Goal: Task Accomplishment & Management: Use online tool/utility

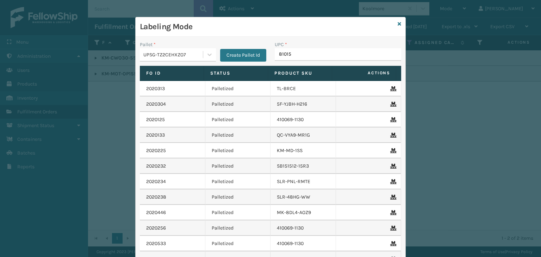
type input "810158"
type input "85004066712"
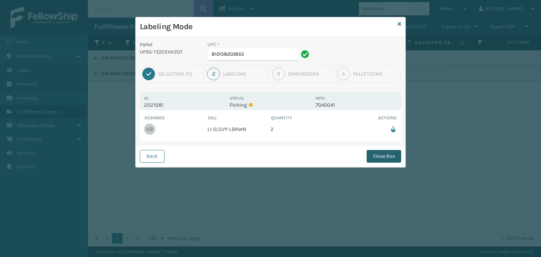
click at [391, 156] on button "Close Box" at bounding box center [383, 156] width 34 height 13
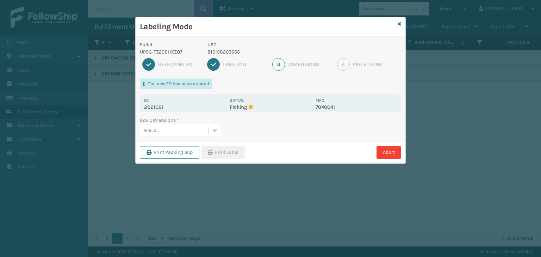
click at [215, 129] on icon at bounding box center [214, 130] width 7 height 7
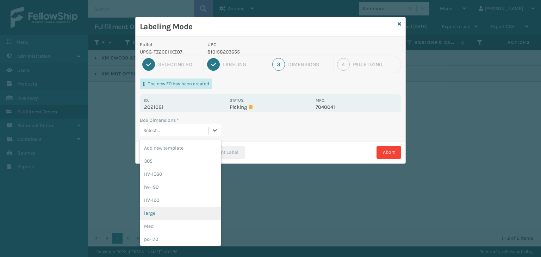
click at [184, 213] on div "large" at bounding box center [180, 213] width 81 height 13
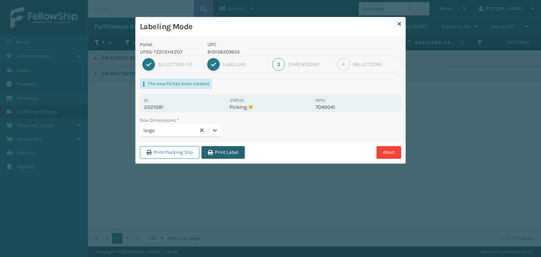
click at [220, 148] on button "Print Label" at bounding box center [222, 152] width 43 height 13
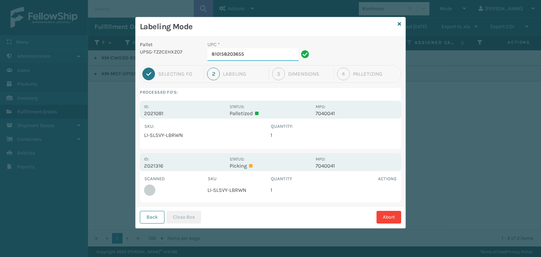
click at [264, 56] on input "810158203655" at bounding box center [252, 54] width 91 height 13
click at [193, 214] on button "Close Box" at bounding box center [184, 217] width 34 height 13
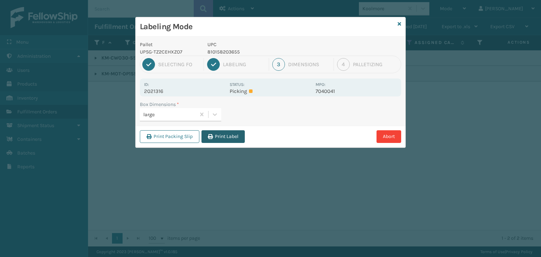
click at [221, 140] on button "Print Label" at bounding box center [222, 136] width 43 height 13
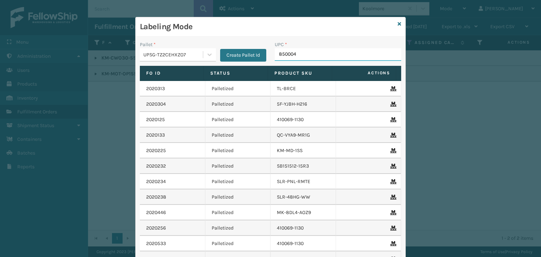
type input "8500044"
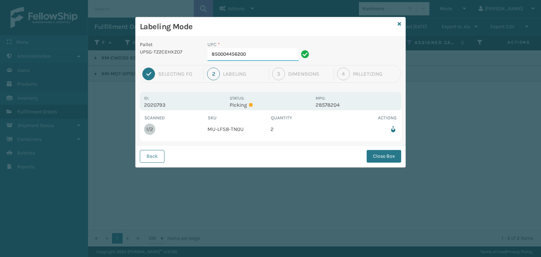
click at [272, 52] on input "850004456200" at bounding box center [252, 54] width 91 height 13
click at [381, 156] on button "Close Box" at bounding box center [383, 156] width 34 height 13
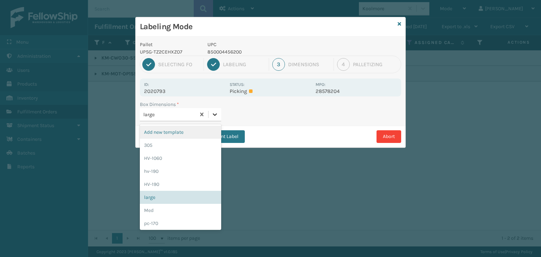
click at [216, 116] on icon at bounding box center [214, 114] width 7 height 7
click at [179, 211] on div "Med" at bounding box center [180, 210] width 81 height 13
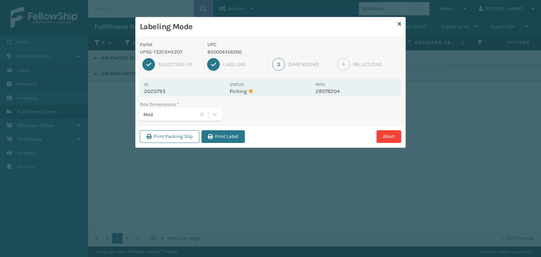
drag, startPoint x: 215, startPoint y: 138, endPoint x: 223, endPoint y: 137, distance: 7.8
click at [220, 137] on button "Print Label" at bounding box center [222, 136] width 43 height 13
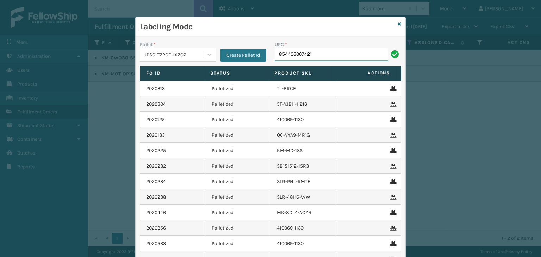
type input "854406007421"
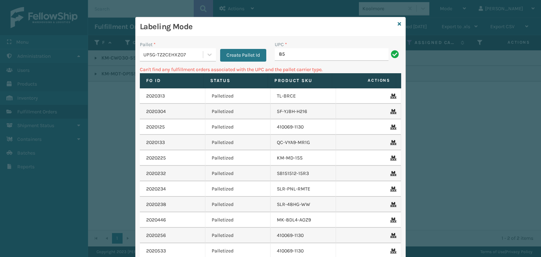
type input "8"
type input "854403007421"
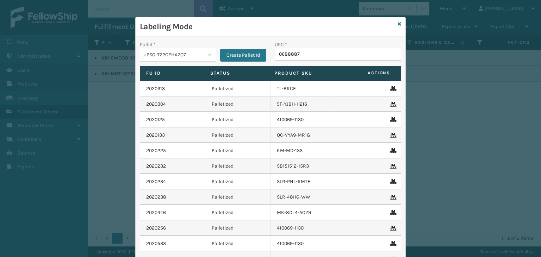
type input "06888877"
type input "06"
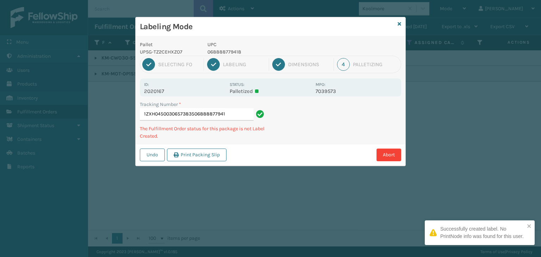
type input "1ZXH04500306573835068888779418"
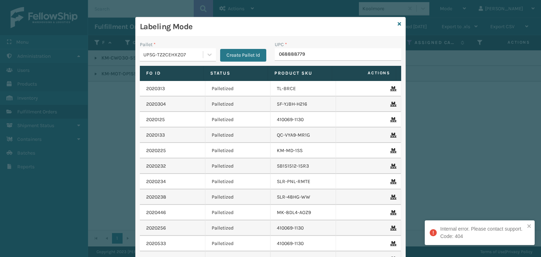
type input "0688887794"
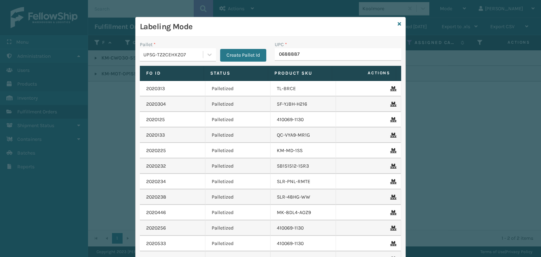
type input "06888877"
type input "06888877941"
type input "81009"
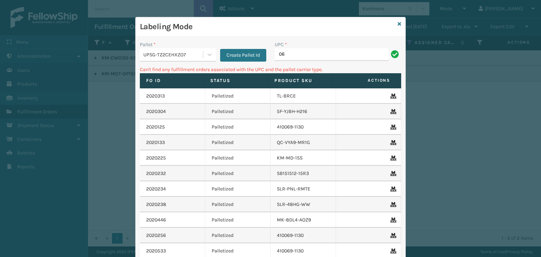
type input "0"
type input "LP-RMXPLS-BLU"
drag, startPoint x: 323, startPoint y: 57, endPoint x: 235, endPoint y: 59, distance: 88.0
click at [235, 59] on div "Pallet * UPSG-TZ2CEHXZO7 Create Pallet Id UPC * LP-RMXPLS-BLU" at bounding box center [271, 53] width 270 height 25
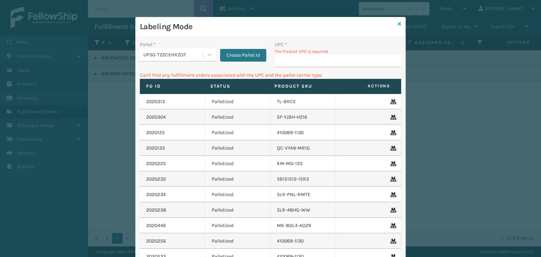
click at [397, 21] on icon at bounding box center [399, 23] width 4 height 5
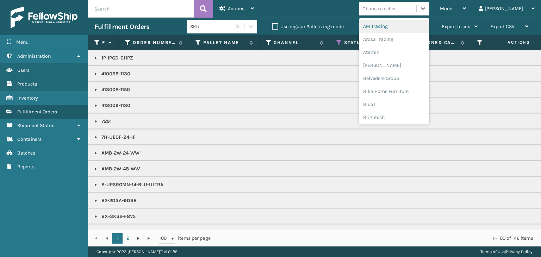
click at [416, 8] on div "Choose a seller" at bounding box center [387, 9] width 57 height 12
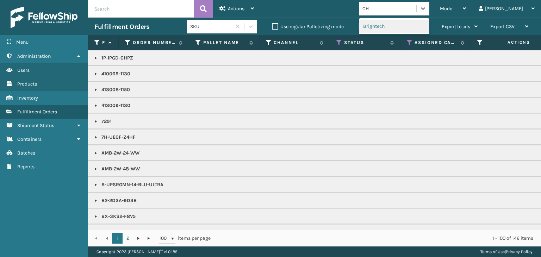
type input "C"
type input "LIF"
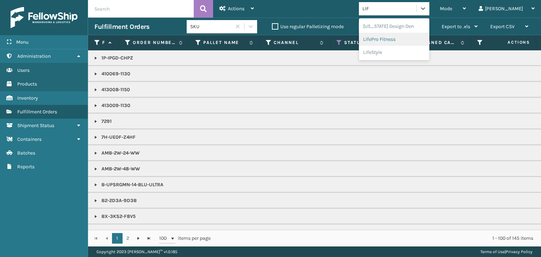
click at [427, 37] on div "LifePro Fitness" at bounding box center [394, 39] width 70 height 13
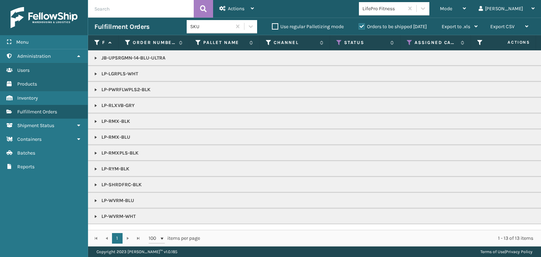
click at [94, 153] on link at bounding box center [96, 153] width 6 height 6
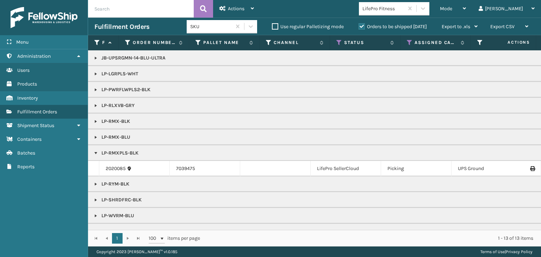
click at [94, 153] on link at bounding box center [96, 153] width 6 height 6
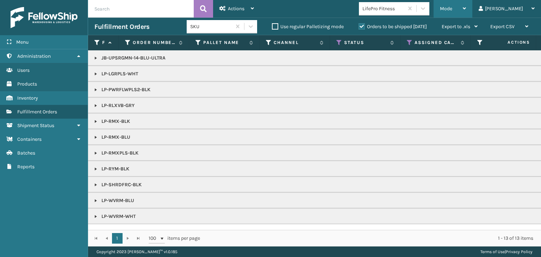
click at [452, 10] on span "Mode" at bounding box center [446, 9] width 12 height 6
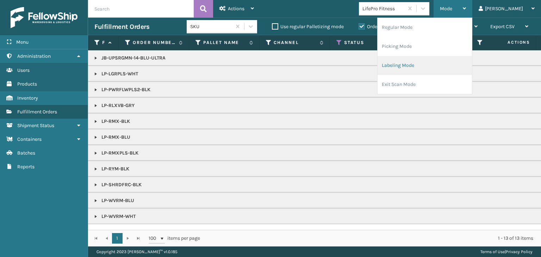
click at [459, 64] on li "Labeling Mode" at bounding box center [424, 65] width 94 height 19
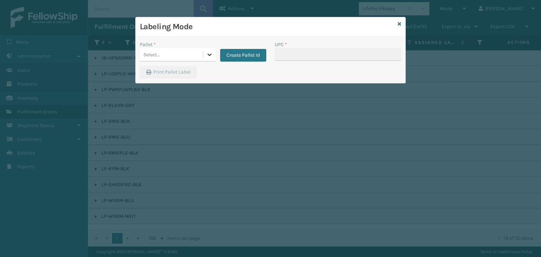
click at [206, 56] on icon at bounding box center [209, 54] width 7 height 7
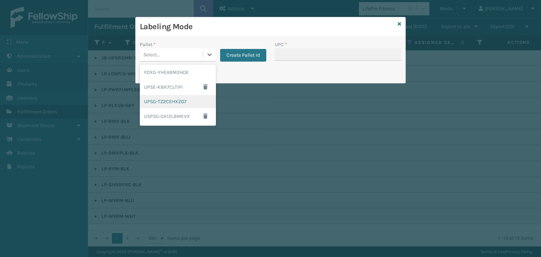
click at [186, 101] on div "UPSG-TZ2CEHXZO7" at bounding box center [178, 101] width 76 height 13
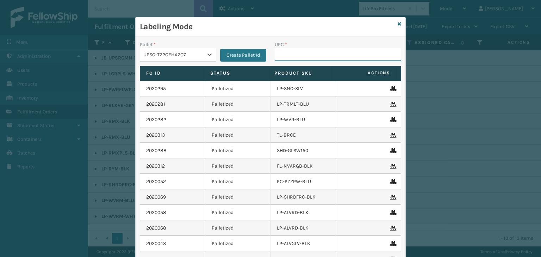
click at [320, 54] on input "UPC *" at bounding box center [338, 54] width 126 height 13
type input "810090"
type input "0688887"
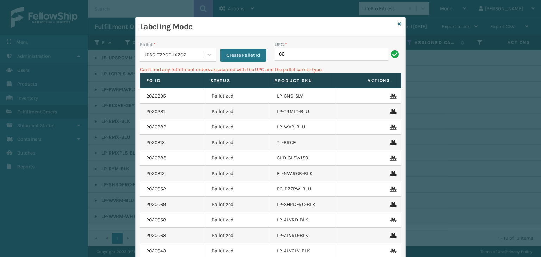
type input "0"
type input "LP-WVR-BLU"
click at [231, 54] on button "Create Pallet Id" at bounding box center [243, 55] width 46 height 13
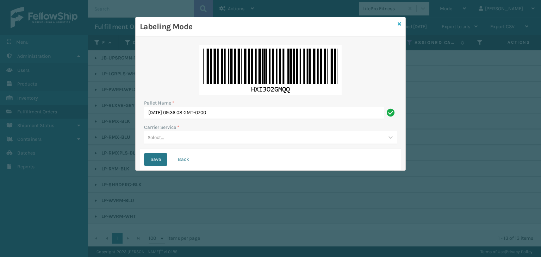
click at [398, 25] on icon at bounding box center [399, 23] width 4 height 5
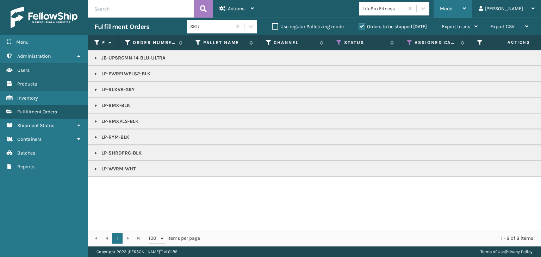
click at [452, 8] on span "Mode" at bounding box center [446, 9] width 12 height 6
click at [333, 235] on div "1 - 8 of 8 items" at bounding box center [371, 238] width 323 height 7
click at [466, 7] on div "Mode" at bounding box center [453, 9] width 26 height 18
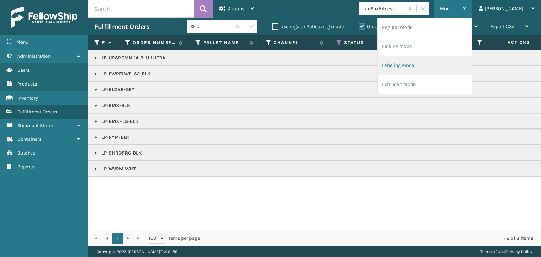
click at [458, 62] on li "Labeling Mode" at bounding box center [424, 65] width 94 height 19
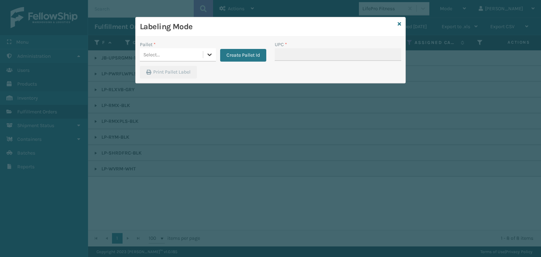
click at [211, 54] on icon at bounding box center [209, 55] width 4 height 2
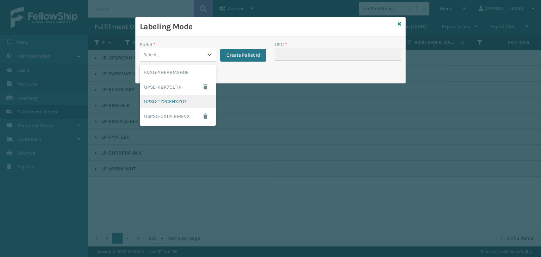
click at [182, 101] on div "UPSG-TZ2CEHXZO7" at bounding box center [178, 101] width 76 height 13
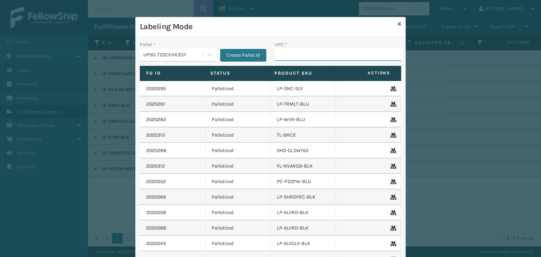
click at [315, 58] on input "UPC *" at bounding box center [338, 54] width 126 height 13
type input "0688880"
click at [397, 22] on icon at bounding box center [399, 23] width 4 height 5
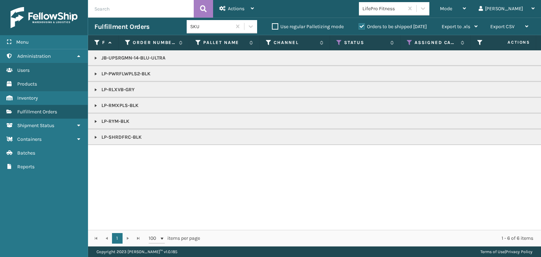
click at [96, 71] on link at bounding box center [96, 74] width 6 height 6
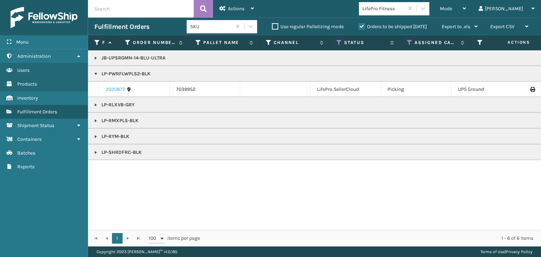
click at [112, 87] on link "2020872" at bounding box center [116, 89] width 20 height 7
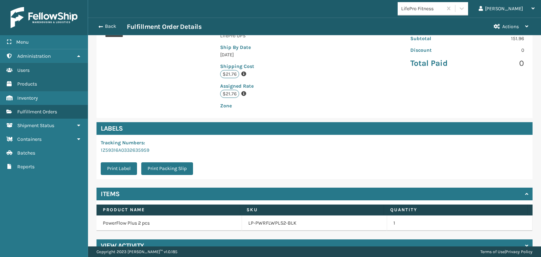
scroll to position [158, 0]
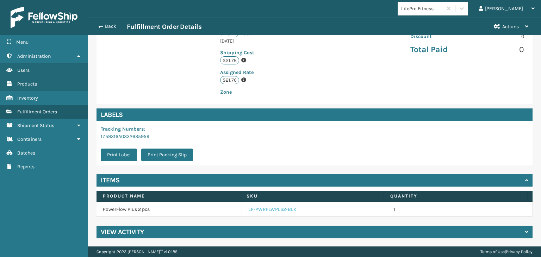
click at [256, 208] on link "LP-PWRFLWPLS2-BLK" at bounding box center [272, 209] width 48 height 7
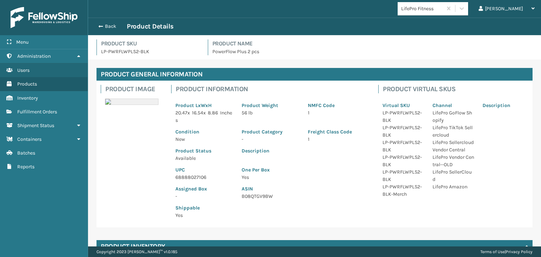
click at [188, 177] on p "68888027106" at bounding box center [204, 177] width 58 height 7
copy p "68888027106"
click at [107, 29] on button "Back" at bounding box center [110, 26] width 32 height 6
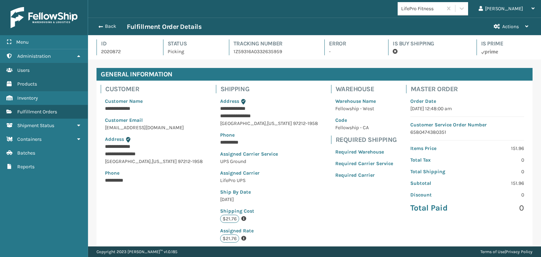
scroll to position [17, 452]
click at [107, 29] on button "Back" at bounding box center [110, 26] width 32 height 6
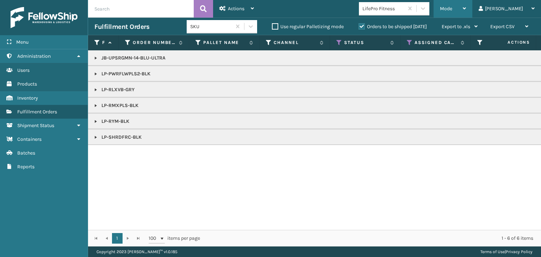
click at [466, 5] on div "Mode" at bounding box center [453, 9] width 26 height 18
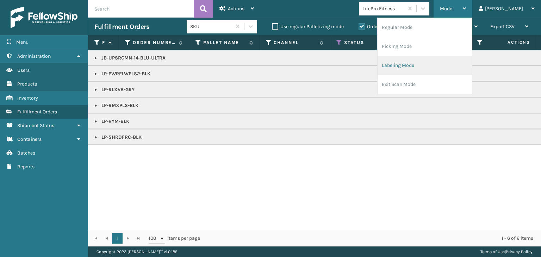
click at [441, 62] on li "Labeling Mode" at bounding box center [424, 65] width 94 height 19
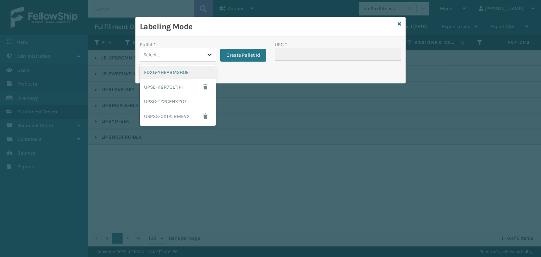
click at [210, 54] on icon at bounding box center [209, 55] width 4 height 2
click at [188, 99] on div "UPSG-TZ2CEHXZO7" at bounding box center [178, 101] width 76 height 13
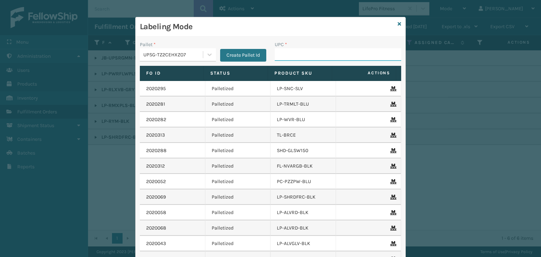
click at [312, 58] on input "UPC *" at bounding box center [338, 54] width 126 height 13
paste input "68888027106"
type input "68888027106"
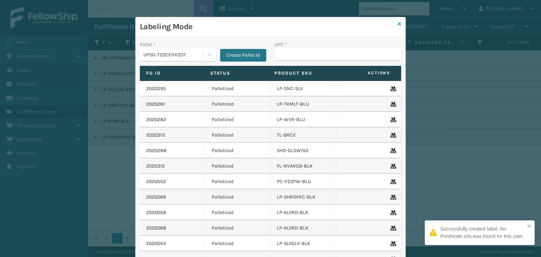
click at [397, 24] on icon at bounding box center [399, 23] width 4 height 5
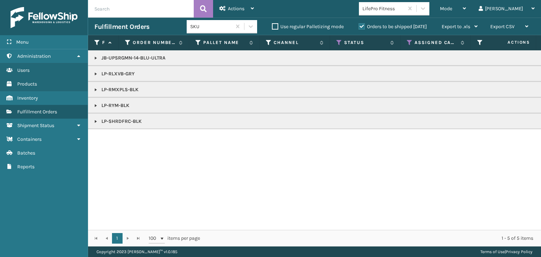
click at [94, 89] on link at bounding box center [96, 90] width 6 height 6
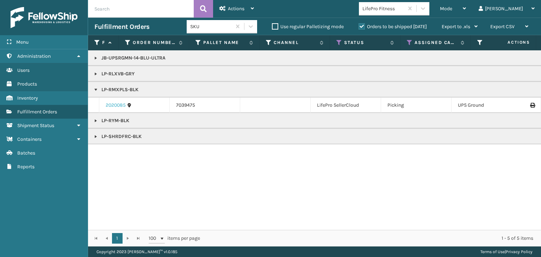
click at [115, 103] on link "2020085" at bounding box center [116, 105] width 20 height 7
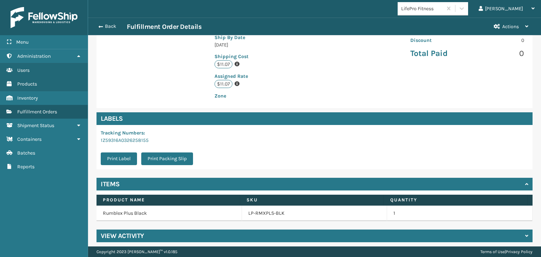
scroll to position [158, 0]
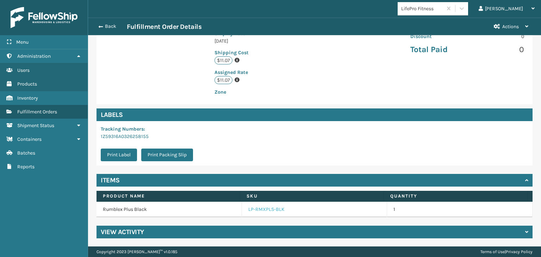
click at [266, 208] on link "LP-RMXPLS-BLK" at bounding box center [266, 209] width 36 height 7
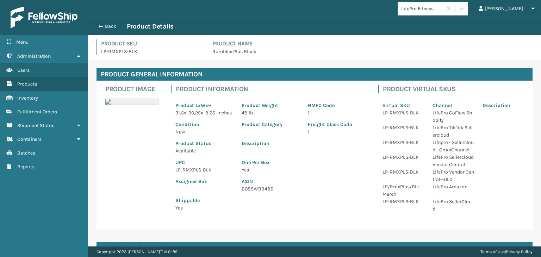
click at [199, 174] on p "LP-RMXPLS-BLK" at bounding box center [204, 169] width 58 height 7
copy p "LP-RMXPLS-BLK"
click at [107, 26] on button "Back" at bounding box center [110, 26] width 32 height 6
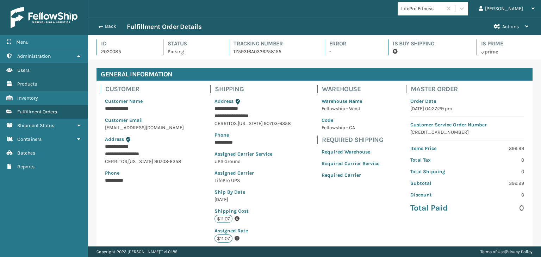
scroll to position [17, 452]
click at [109, 26] on button "Back" at bounding box center [110, 26] width 32 height 6
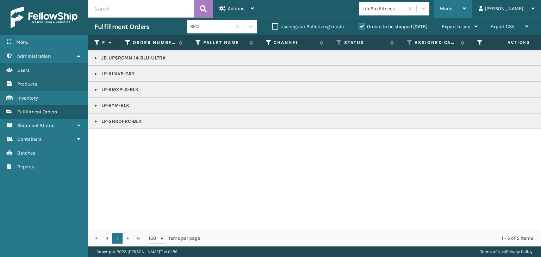
click at [452, 11] on span "Mode" at bounding box center [446, 9] width 12 height 6
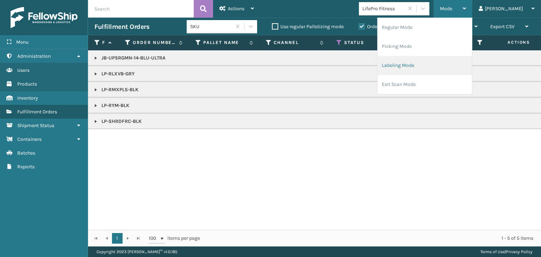
click at [443, 67] on li "Labeling Mode" at bounding box center [424, 65] width 94 height 19
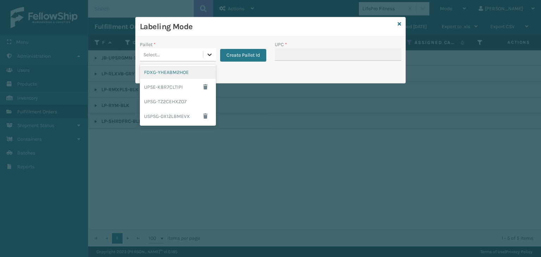
click at [213, 55] on div at bounding box center [209, 54] width 13 height 13
click at [194, 99] on div "UPSG-TZ2CEHXZO7" at bounding box center [178, 101] width 76 height 13
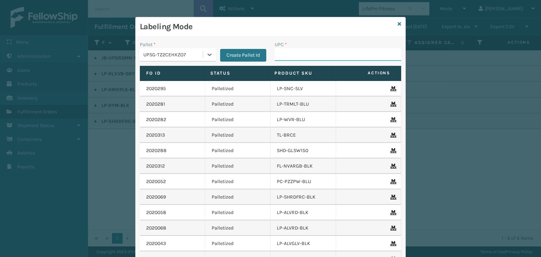
click at [303, 59] on input "UPC *" at bounding box center [338, 54] width 126 height 13
paste input "LP-RMXPLS-BLK"
type input "LP-RMXPLS-BLK"
type input "81016"
click at [397, 22] on icon at bounding box center [399, 23] width 4 height 5
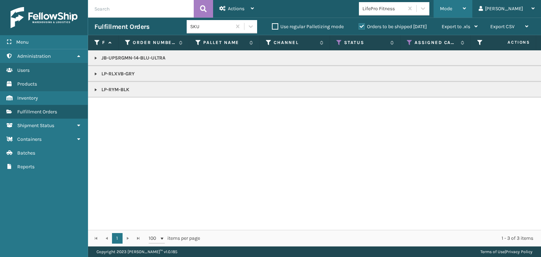
click at [452, 7] on span "Mode" at bounding box center [446, 9] width 12 height 6
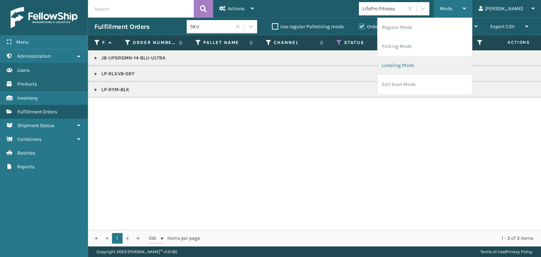
drag, startPoint x: 444, startPoint y: 66, endPoint x: 441, endPoint y: 63, distance: 3.7
click at [441, 63] on li "Labeling Mode" at bounding box center [424, 65] width 94 height 19
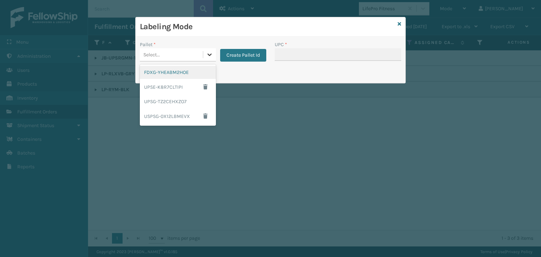
click at [211, 51] on icon at bounding box center [209, 54] width 7 height 7
click at [178, 73] on div "FDXG-YHEABM2HOE" at bounding box center [178, 72] width 76 height 13
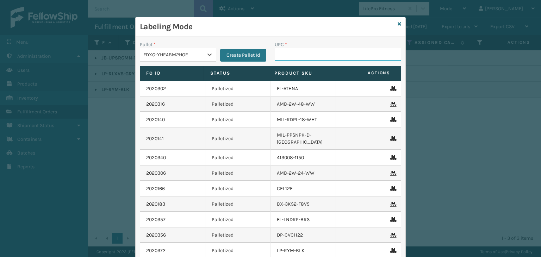
click at [293, 57] on input "UPC *" at bounding box center [338, 54] width 126 height 13
type input "ST3402"
type input "84098512045"
type input "FL-OLVA-CRM"
type input "8500124"
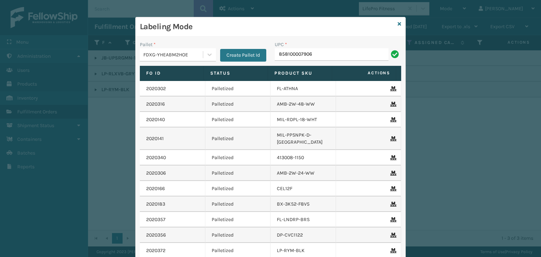
click at [280, 54] on input "858100007906" at bounding box center [332, 54] width 114 height 13
type input "858100007906"
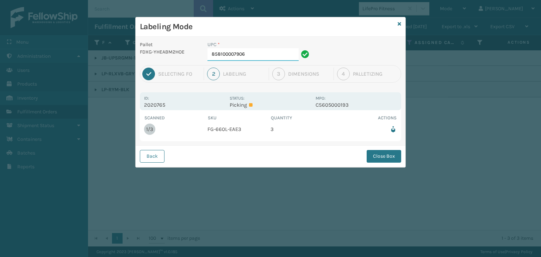
click at [279, 54] on input "858100007906" at bounding box center [252, 54] width 91 height 13
click at [379, 153] on button "Close Box" at bounding box center [383, 156] width 34 height 13
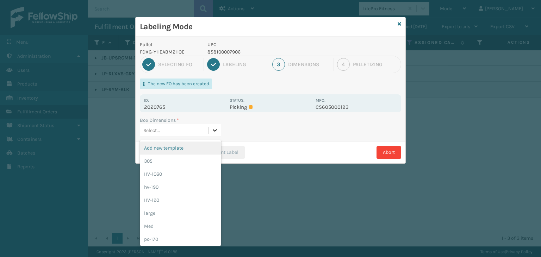
click at [214, 129] on icon at bounding box center [214, 130] width 7 height 7
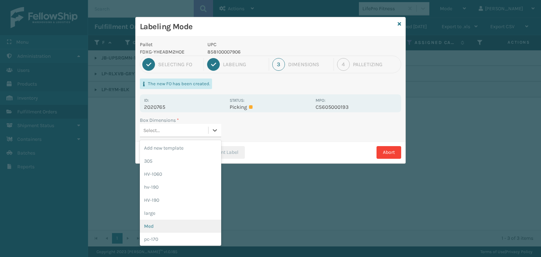
drag, startPoint x: 191, startPoint y: 228, endPoint x: 197, endPoint y: 225, distance: 6.9
click at [193, 227] on div "Med" at bounding box center [180, 226] width 81 height 13
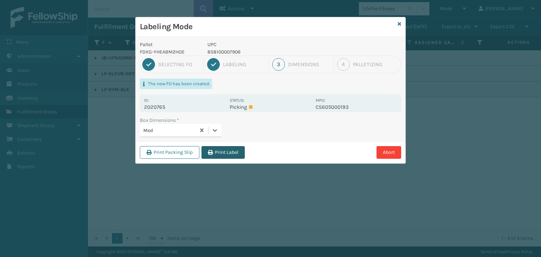
click at [224, 156] on button "Print Label" at bounding box center [222, 152] width 43 height 13
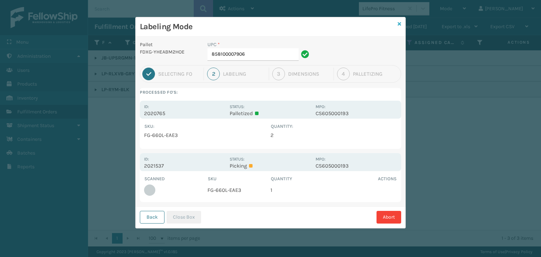
click at [399, 22] on icon at bounding box center [399, 23] width 4 height 5
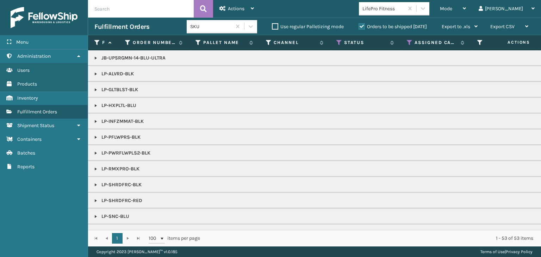
click at [452, 10] on span "Mode" at bounding box center [446, 9] width 12 height 6
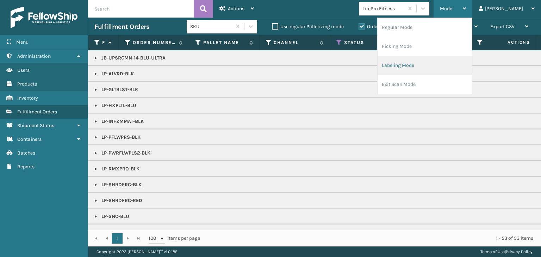
click at [448, 63] on li "Labeling Mode" at bounding box center [424, 65] width 94 height 19
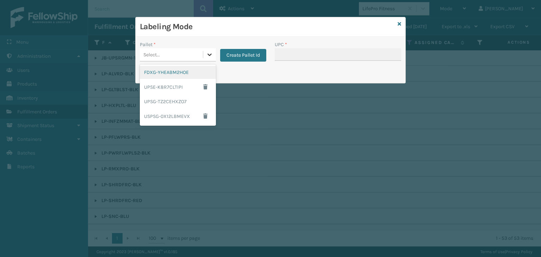
click at [211, 52] on icon at bounding box center [209, 54] width 7 height 7
click at [184, 73] on div "FDXG-YHEABM2HOE" at bounding box center [178, 72] width 76 height 13
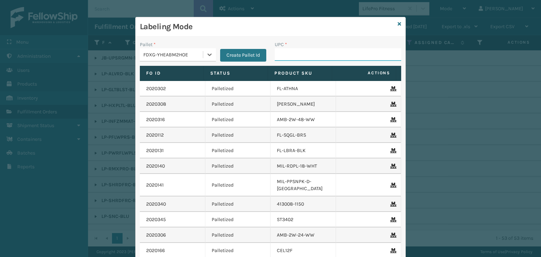
click at [333, 57] on input "UPC *" at bounding box center [338, 54] width 126 height 13
type input "850040"
click at [281, 55] on input "850012486466" at bounding box center [332, 54] width 114 height 13
type input "850012486466"
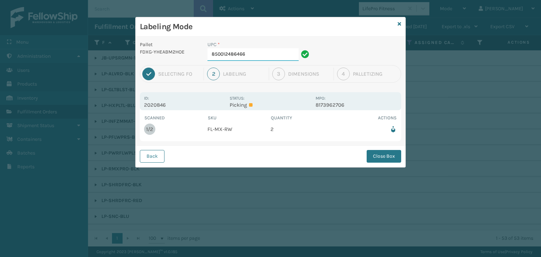
click at [283, 54] on input "850012486466" at bounding box center [252, 54] width 91 height 13
click at [377, 159] on button "Close Box" at bounding box center [383, 156] width 34 height 13
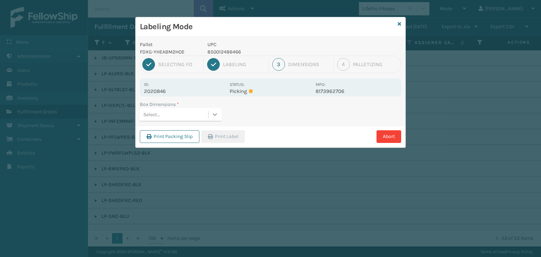
click at [213, 114] on icon at bounding box center [215, 114] width 4 height 2
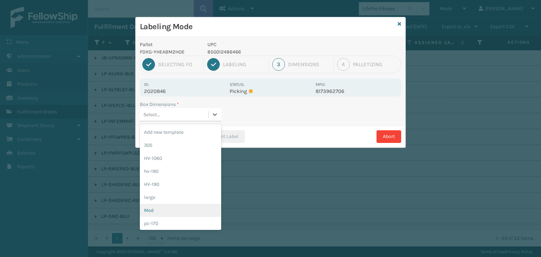
click at [179, 208] on div "Med" at bounding box center [180, 210] width 81 height 13
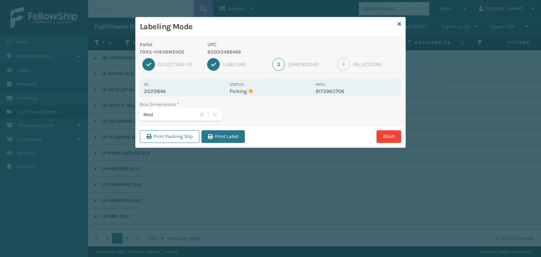
drag, startPoint x: 220, startPoint y: 136, endPoint x: 225, endPoint y: 134, distance: 4.9
click at [225, 134] on button "Print Label" at bounding box center [222, 136] width 43 height 13
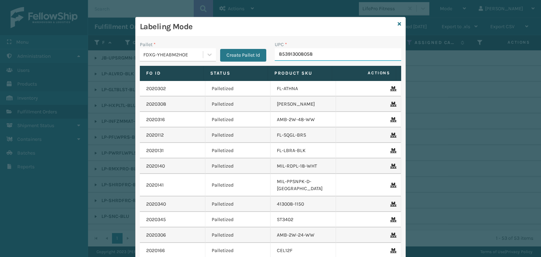
type input "853913008058"
type input "85001248"
click at [298, 55] on input "8581000007616" at bounding box center [332, 54] width 114 height 13
type input "8581000007616"
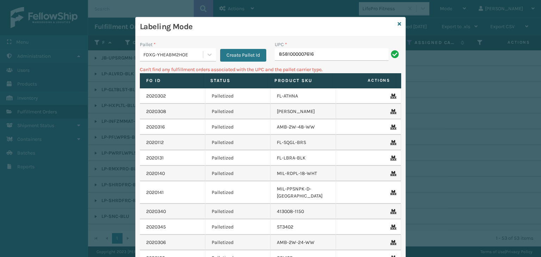
drag, startPoint x: 299, startPoint y: 55, endPoint x: 305, endPoint y: 55, distance: 5.6
click at [299, 55] on input "8581000007616" at bounding box center [332, 54] width 114 height 13
type input "858100007616"
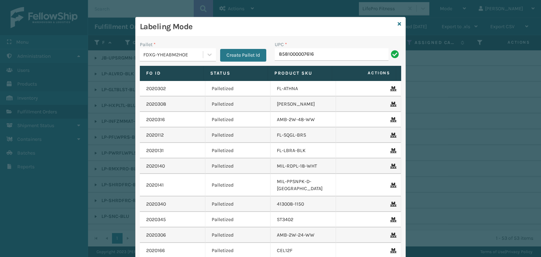
click at [299, 55] on input "8581000007616" at bounding box center [332, 54] width 114 height 13
type input "858100007616"
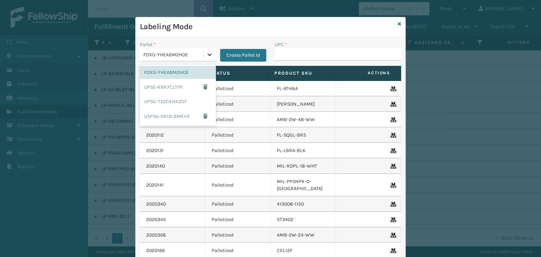
click at [207, 53] on icon at bounding box center [209, 54] width 7 height 7
click at [181, 101] on div "UPSG-TZ2CEHXZO7" at bounding box center [178, 101] width 76 height 13
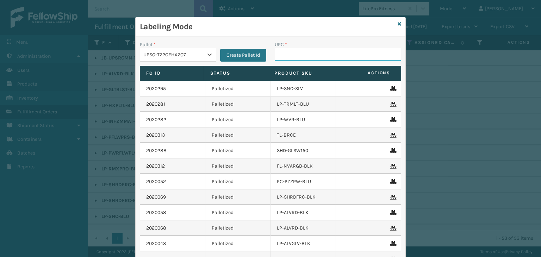
click at [296, 55] on input "UPC *" at bounding box center [338, 54] width 126 height 13
type input "068888779"
type input "068888027106"
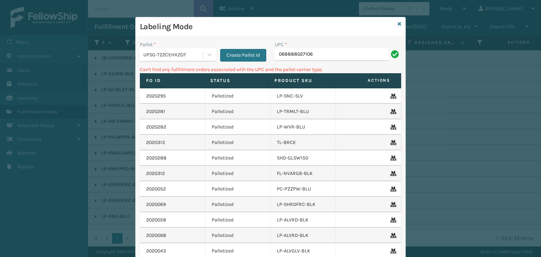
click at [275, 52] on input "068888027106" at bounding box center [332, 54] width 114 height 13
type input "0068888027106"
drag, startPoint x: 337, startPoint y: 54, endPoint x: 261, endPoint y: 51, distance: 76.1
click at [261, 51] on div "Pallet * UPSG-TZ2CEHXZO7 Create Pallet Id UPC * 0068888027106" at bounding box center [271, 53] width 270 height 25
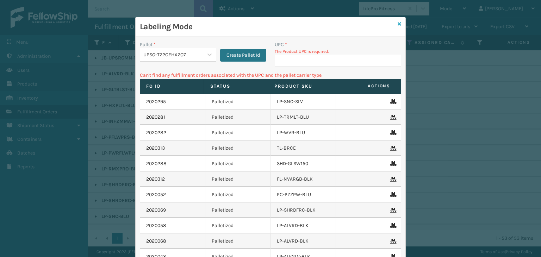
click at [397, 24] on icon at bounding box center [399, 23] width 4 height 5
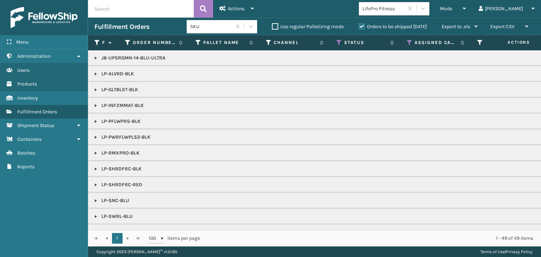
click at [94, 136] on link at bounding box center [96, 137] width 6 height 6
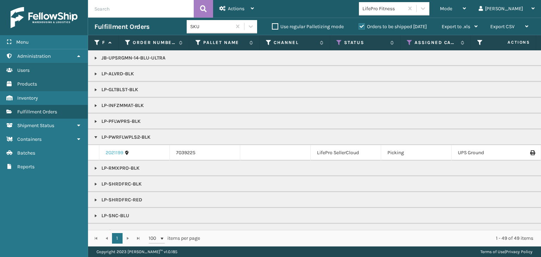
click at [117, 152] on link "2021199" at bounding box center [115, 152] width 18 height 7
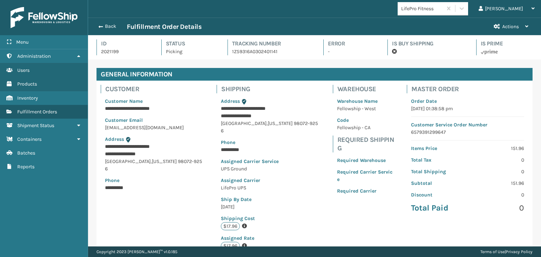
scroll to position [158, 0]
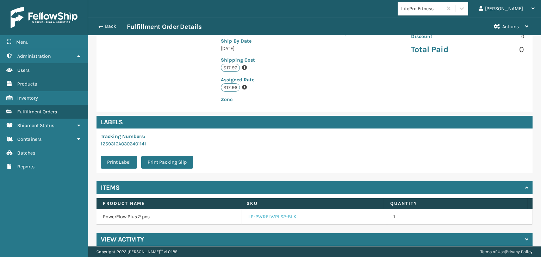
click at [267, 213] on link "LP-PWRFLWPLS2-BLK" at bounding box center [272, 216] width 48 height 7
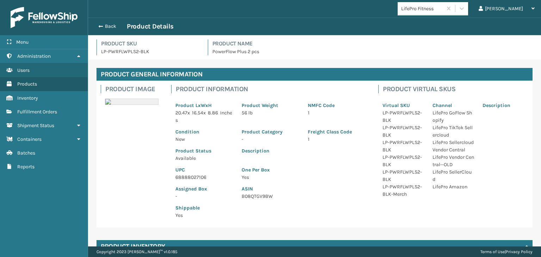
click at [190, 176] on p "68888027106" at bounding box center [204, 177] width 58 height 7
copy p "68888027106"
click at [104, 27] on button "Back" at bounding box center [110, 26] width 32 height 6
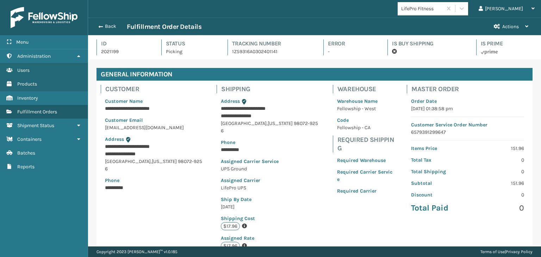
scroll to position [17, 452]
click at [105, 27] on button "Back" at bounding box center [110, 26] width 32 height 6
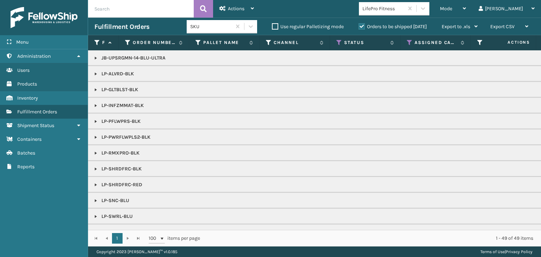
click at [452, 8] on span "Mode" at bounding box center [446, 9] width 12 height 6
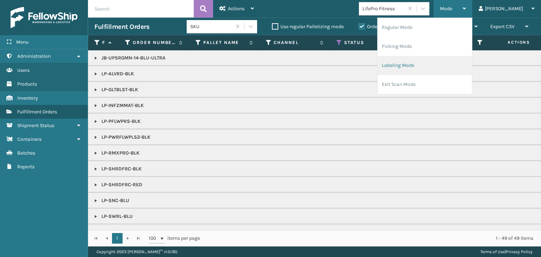
click at [458, 65] on li "Labeling Mode" at bounding box center [424, 65] width 94 height 19
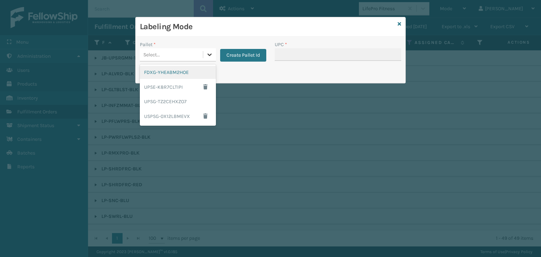
click at [206, 54] on icon at bounding box center [209, 54] width 7 height 7
click at [179, 103] on div "UPSG-TZ2CEHXZO7" at bounding box center [178, 101] width 76 height 13
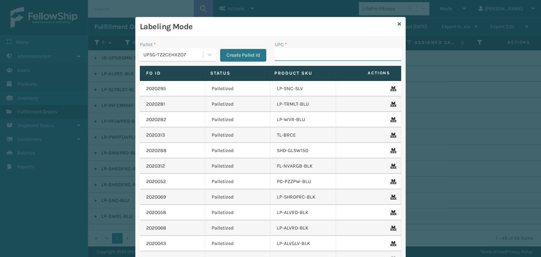
click at [297, 57] on input "UPC *" at bounding box center [338, 54] width 126 height 13
paste input "68888027106"
type input "68888027106"
type input "068888779418"
type input "0688887"
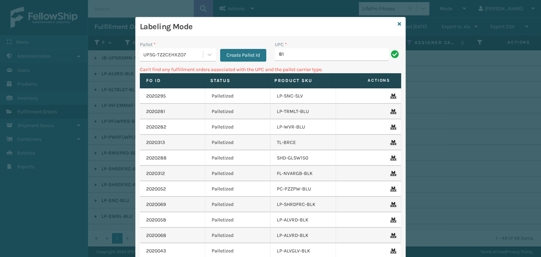
type input "8"
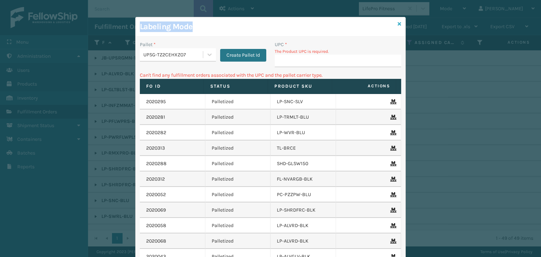
click at [395, 22] on div "Labeling Mode Pallet * UPSG-TZ2CEHXZO7 Create Pallet Id UPC * The Product UPC i…" at bounding box center [270, 167] width 270 height 300
click at [397, 22] on icon at bounding box center [399, 23] width 4 height 5
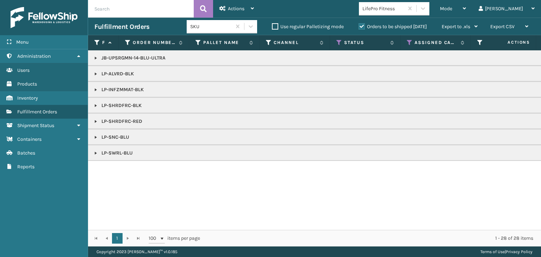
click at [95, 89] on link at bounding box center [96, 90] width 6 height 6
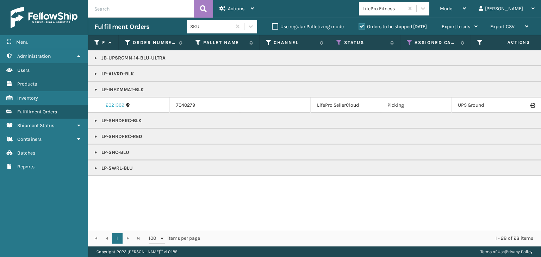
click at [113, 103] on link "2021399" at bounding box center [115, 105] width 19 height 7
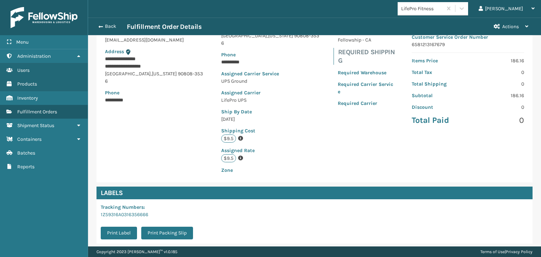
scroll to position [158, 0]
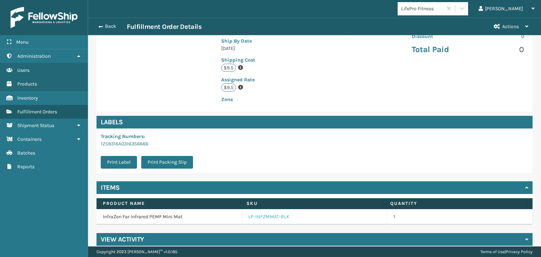
click at [268, 213] on link "LP-INFZMMAT-BLK" at bounding box center [268, 216] width 41 height 7
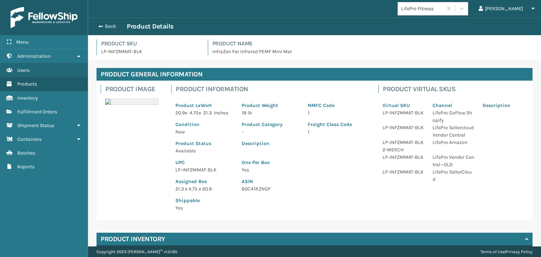
scroll to position [66, 0]
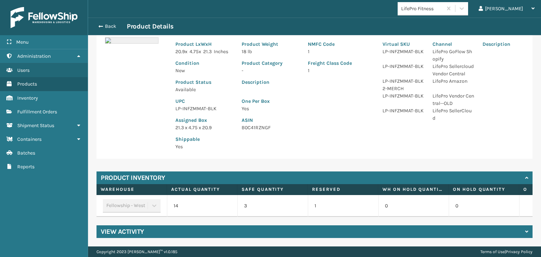
click at [193, 105] on p "LP-INFZMMAT-BLK" at bounding box center [204, 108] width 58 height 7
click at [192, 107] on p "LP-INFZMMAT-BLK" at bounding box center [204, 108] width 58 height 7
click at [192, 105] on p "LP-INFZMMAT-BLK" at bounding box center [204, 108] width 58 height 7
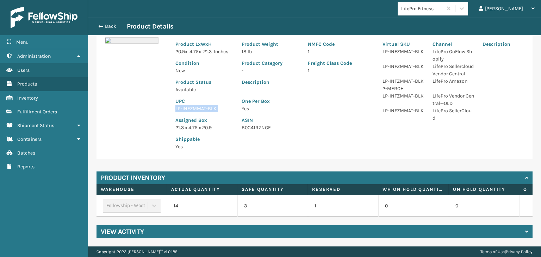
copy p "LP-INFZMMAT-BLK"
click at [109, 25] on button "Back" at bounding box center [110, 26] width 32 height 6
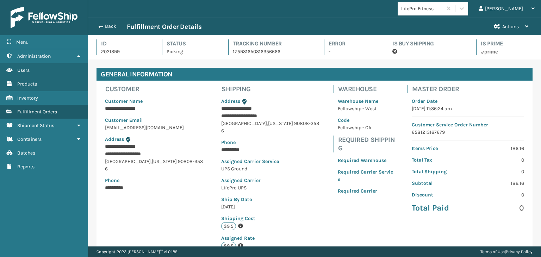
scroll to position [17, 452]
click at [109, 25] on button "Back" at bounding box center [110, 26] width 32 height 6
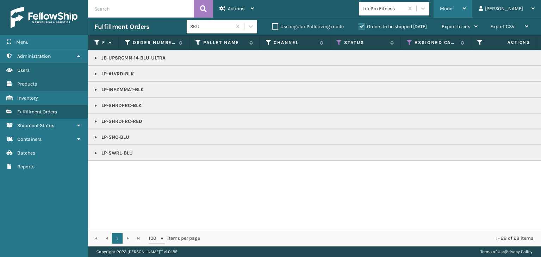
click at [466, 12] on div "Mode" at bounding box center [453, 9] width 26 height 18
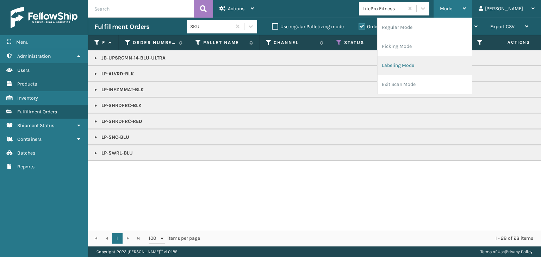
click at [442, 63] on li "Labeling Mode" at bounding box center [424, 65] width 94 height 19
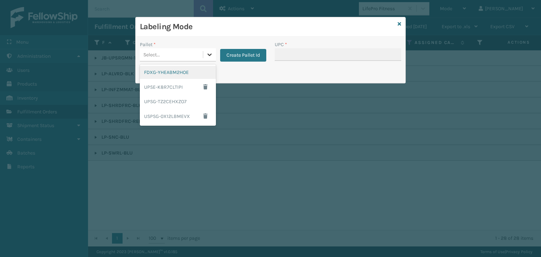
click at [209, 53] on icon at bounding box center [209, 54] width 7 height 7
click at [186, 103] on div "UPSG-TZ2CEHXZO7" at bounding box center [178, 101] width 76 height 13
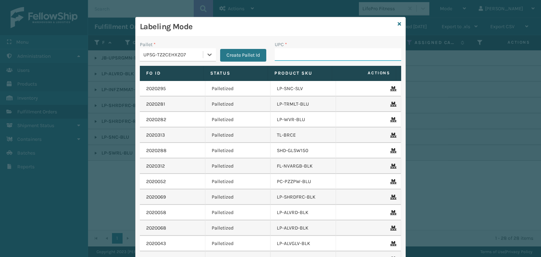
click at [277, 53] on input "UPC *" at bounding box center [338, 54] width 126 height 13
paste input "LP-INFZMMAT-BLK"
type input "LP-INFZMMAT-BLK"
click at [397, 21] on icon at bounding box center [399, 23] width 4 height 5
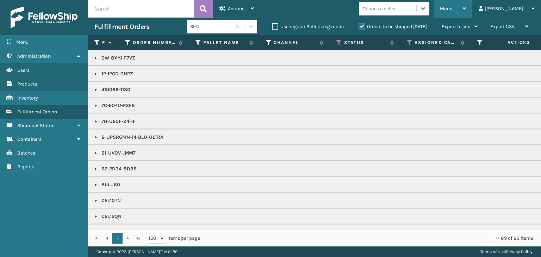
click at [452, 11] on span "Mode" at bounding box center [446, 9] width 12 height 6
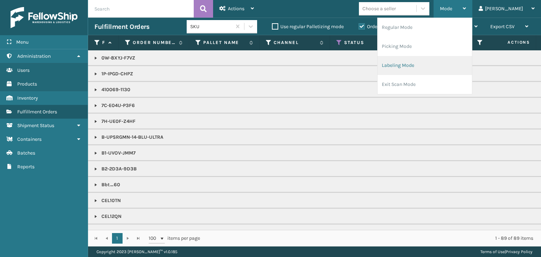
click at [451, 67] on li "Labeling Mode" at bounding box center [424, 65] width 94 height 19
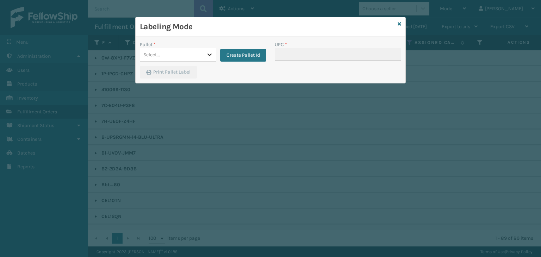
click at [211, 54] on icon at bounding box center [209, 54] width 7 height 7
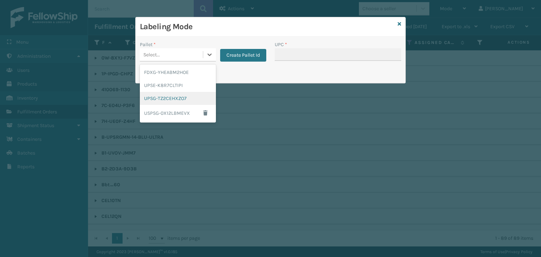
click at [206, 96] on div "UPSG-TZ2CEHXZO7" at bounding box center [178, 98] width 76 height 13
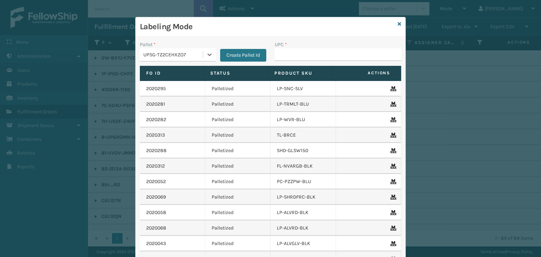
type input "850040667103"
click at [306, 58] on input "UPC *" at bounding box center [338, 54] width 126 height 13
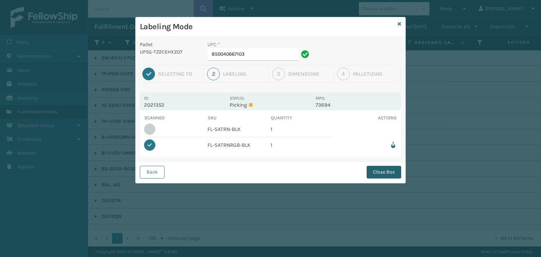
click at [378, 172] on button "Close Box" at bounding box center [383, 172] width 34 height 13
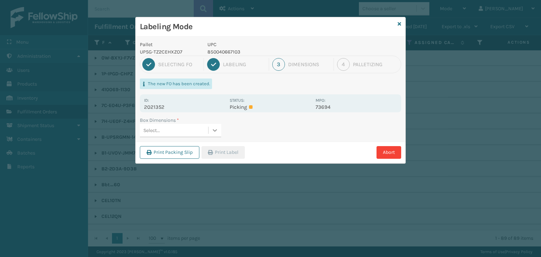
click at [214, 133] on icon at bounding box center [214, 130] width 7 height 7
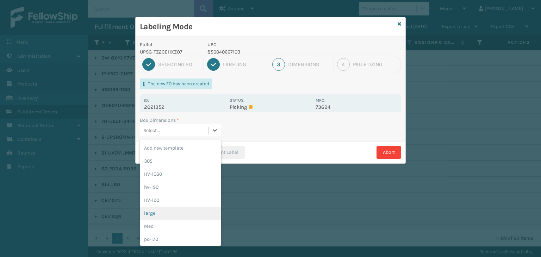
scroll to position [35, 0]
click at [194, 205] on div "pc-170" at bounding box center [180, 203] width 81 height 13
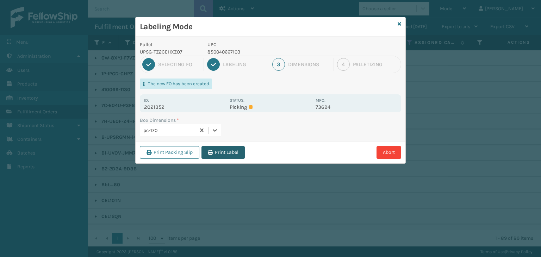
click at [231, 154] on button "Print Label" at bounding box center [222, 152] width 43 height 13
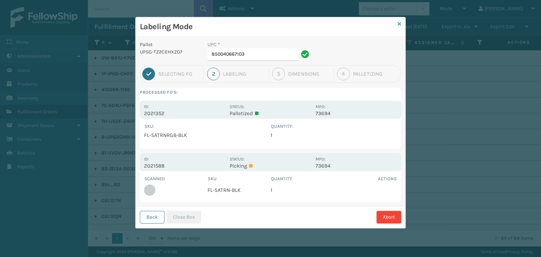
click at [399, 22] on icon at bounding box center [399, 23] width 4 height 5
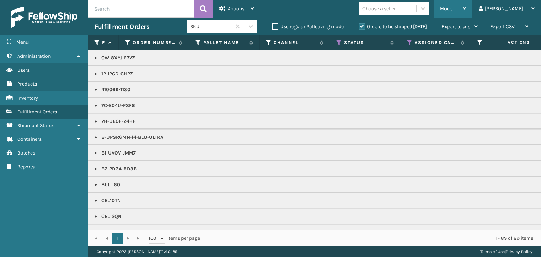
click at [452, 6] on span "Mode" at bounding box center [446, 9] width 12 height 6
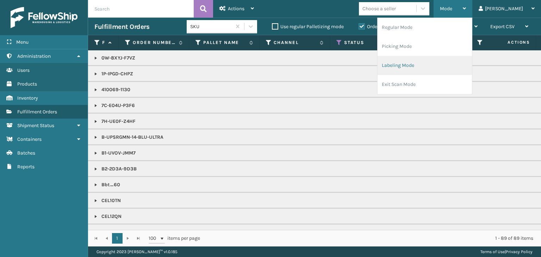
click at [453, 64] on li "Labeling Mode" at bounding box center [424, 65] width 94 height 19
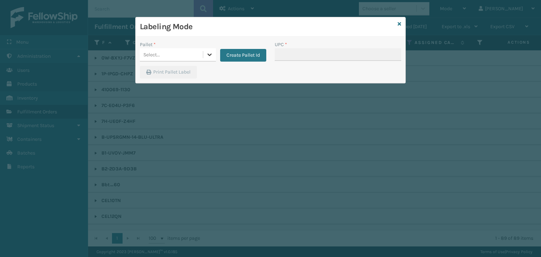
click at [211, 55] on icon at bounding box center [209, 54] width 7 height 7
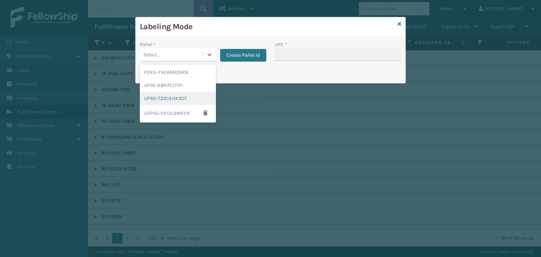
click at [187, 100] on div "UPSG-TZ2CEHXZO7" at bounding box center [178, 98] width 76 height 13
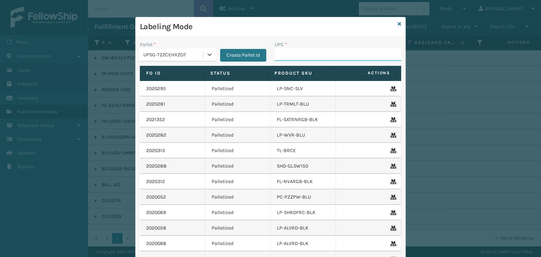
click at [337, 56] on input "UPC *" at bounding box center [338, 54] width 126 height 13
click at [287, 54] on input "858100007913" at bounding box center [332, 54] width 114 height 13
type input "858100007913"
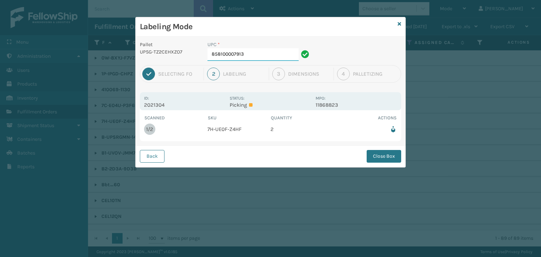
click at [273, 54] on input "858100007913" at bounding box center [252, 54] width 91 height 13
click at [384, 156] on button "Close Box" at bounding box center [383, 156] width 34 height 13
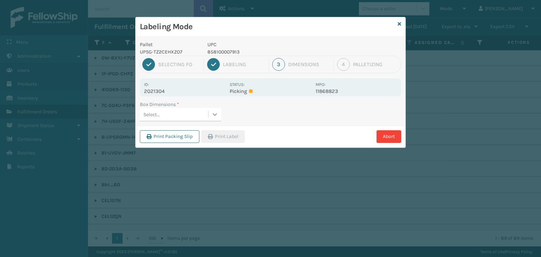
click at [214, 114] on icon at bounding box center [215, 114] width 4 height 2
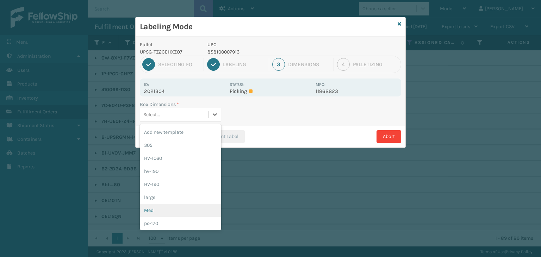
click at [179, 207] on div "Med" at bounding box center [180, 210] width 81 height 13
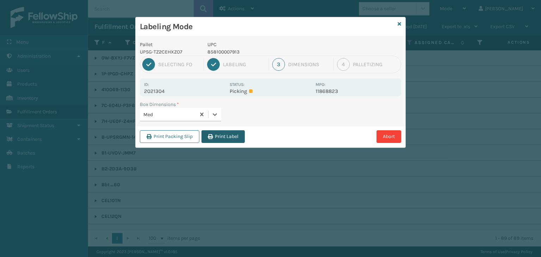
click at [236, 134] on button "Print Label" at bounding box center [222, 136] width 43 height 13
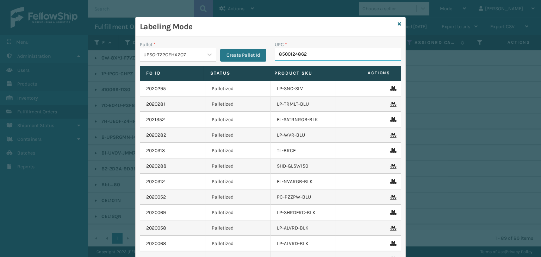
type input "85001248629"
type input "853"
type input "850040667295"
type input "85810000"
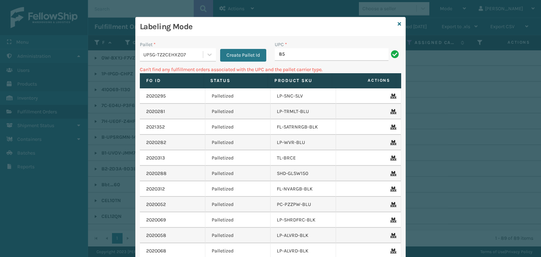
type input "8"
click at [287, 52] on input "858100007920" at bounding box center [332, 54] width 114 height 13
type input "858100007920"
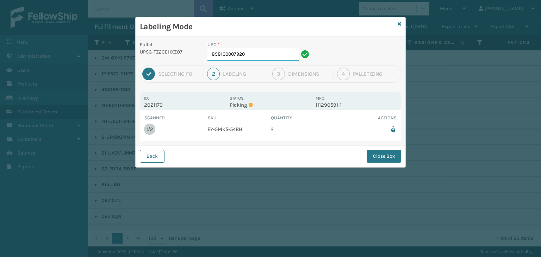
click at [258, 55] on input "858100007920" at bounding box center [252, 54] width 91 height 13
click at [264, 57] on input "858100007920" at bounding box center [252, 54] width 91 height 13
click at [386, 156] on button "Close Box" at bounding box center [383, 156] width 34 height 13
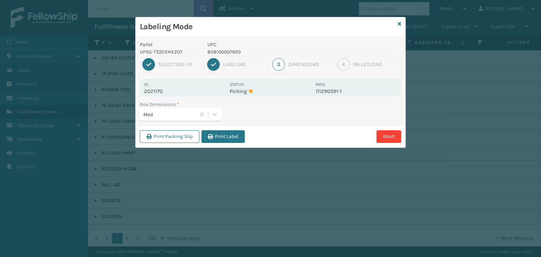
drag, startPoint x: 225, startPoint y: 135, endPoint x: 225, endPoint y: 181, distance: 46.1
click at [225, 135] on button "Print Label" at bounding box center [222, 136] width 43 height 13
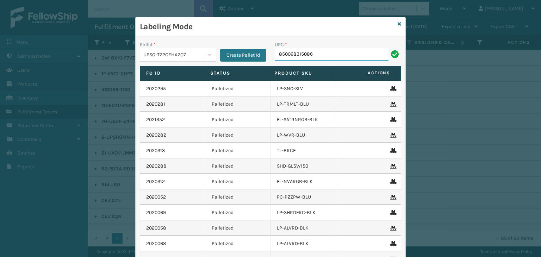
type input "850068315086"
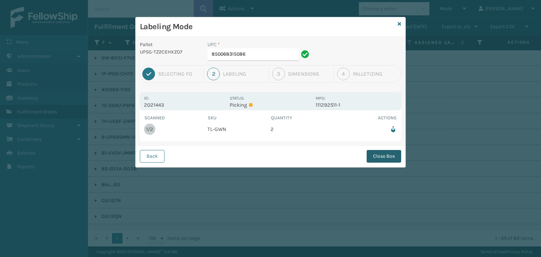
click at [379, 155] on button "Close Box" at bounding box center [383, 156] width 34 height 13
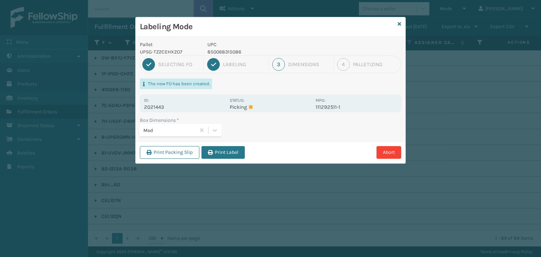
drag, startPoint x: 234, startPoint y: 151, endPoint x: 246, endPoint y: 149, distance: 12.8
click at [235, 150] on button "Print Label" at bounding box center [222, 152] width 43 height 13
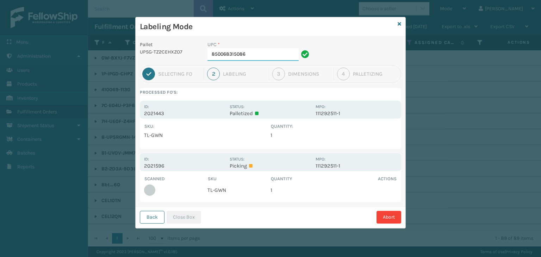
click at [259, 53] on input "850068315086" at bounding box center [252, 54] width 91 height 13
drag, startPoint x: 183, startPoint y: 217, endPoint x: 187, endPoint y: 217, distance: 4.3
click at [183, 216] on button "Close Box" at bounding box center [184, 217] width 34 height 13
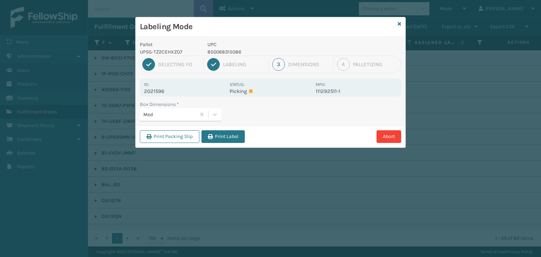
click at [234, 138] on button "Print Label" at bounding box center [222, 136] width 43 height 13
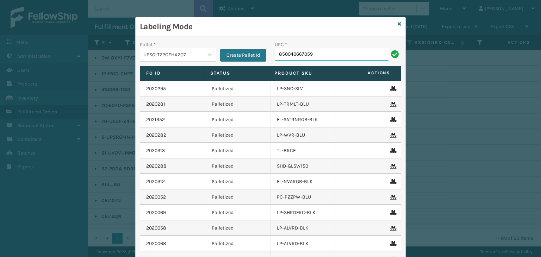
type input "850040667059"
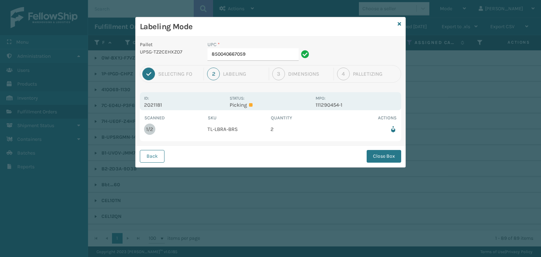
click at [287, 61] on div "UPC * 850040667059" at bounding box center [259, 53] width 112 height 24
click at [276, 56] on input "850040667059" at bounding box center [252, 54] width 91 height 13
click at [389, 154] on button "Close Box" at bounding box center [383, 156] width 34 height 13
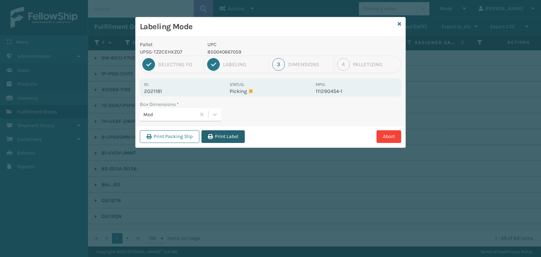
click at [217, 138] on button "Print Label" at bounding box center [222, 136] width 43 height 13
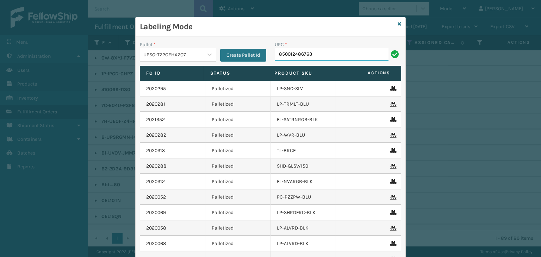
type input "850012486763"
click at [300, 54] on input "858100007555" at bounding box center [332, 54] width 114 height 13
type input "858100007555"
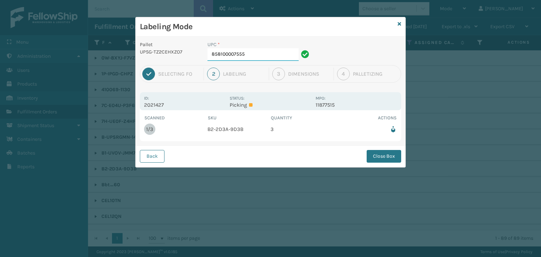
click at [280, 59] on input "858100007555" at bounding box center [252, 54] width 91 height 13
click at [390, 158] on button "Close Box" at bounding box center [383, 156] width 34 height 13
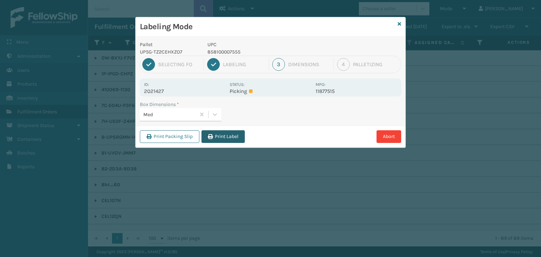
click at [230, 136] on button "Print Label" at bounding box center [222, 136] width 43 height 13
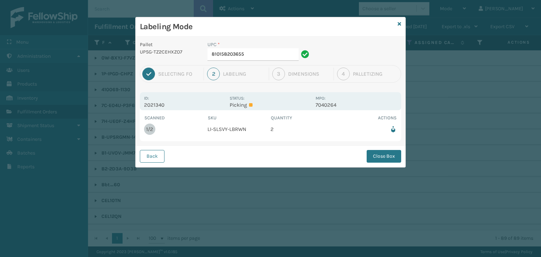
click at [389, 151] on button "Close Box" at bounding box center [383, 156] width 34 height 13
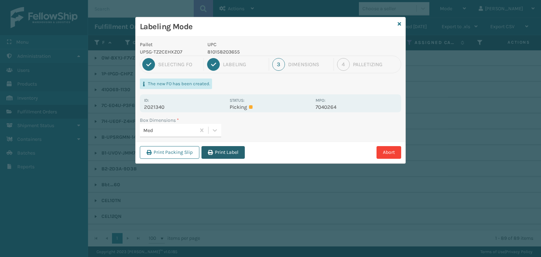
drag, startPoint x: 236, startPoint y: 149, endPoint x: 240, endPoint y: 149, distance: 4.3
click at [236, 149] on button "Print Label" at bounding box center [222, 152] width 43 height 13
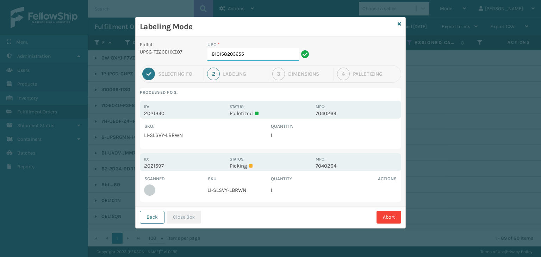
click at [276, 57] on input "810158203655" at bounding box center [252, 54] width 91 height 13
click at [187, 217] on button "Close Box" at bounding box center [184, 217] width 34 height 13
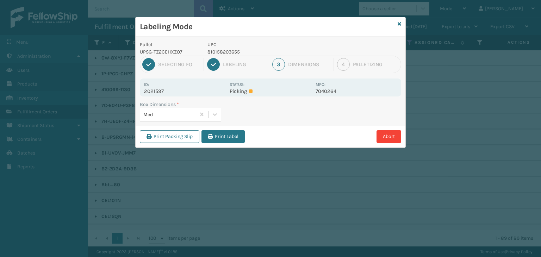
drag, startPoint x: 229, startPoint y: 138, endPoint x: 226, endPoint y: 144, distance: 6.3
click at [229, 138] on button "Print Label" at bounding box center [222, 136] width 43 height 13
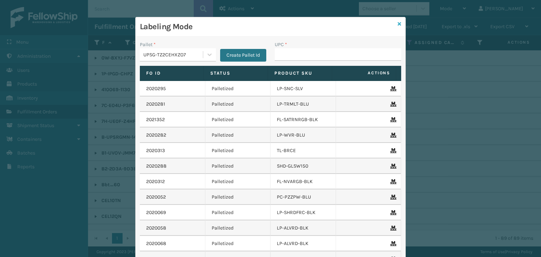
click at [397, 23] on icon at bounding box center [399, 23] width 4 height 5
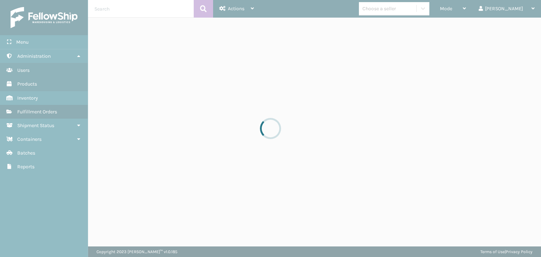
click at [419, 6] on div at bounding box center [270, 128] width 541 height 257
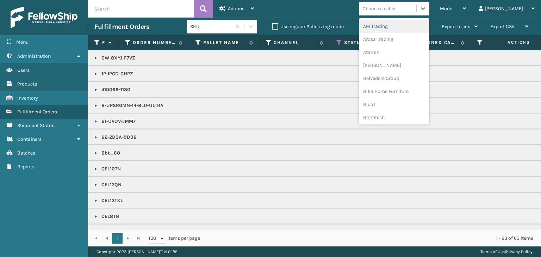
click at [396, 6] on div "Choose a seller" at bounding box center [378, 8] width 33 height 7
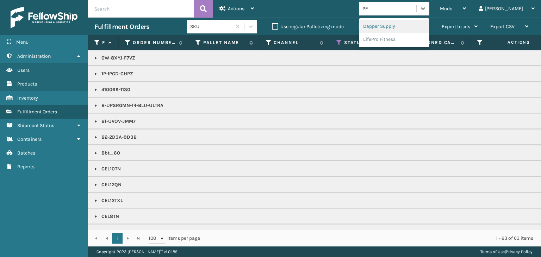
type input "PET"
click at [419, 29] on div "Petcove" at bounding box center [394, 26] width 70 height 13
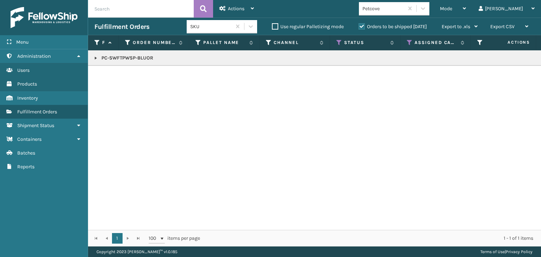
click at [96, 58] on link at bounding box center [96, 58] width 6 height 6
click at [113, 77] on link "2021278" at bounding box center [115, 77] width 19 height 7
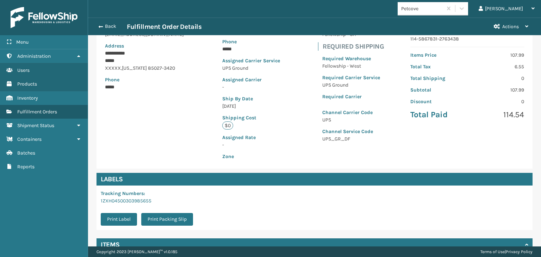
scroll to position [158, 0]
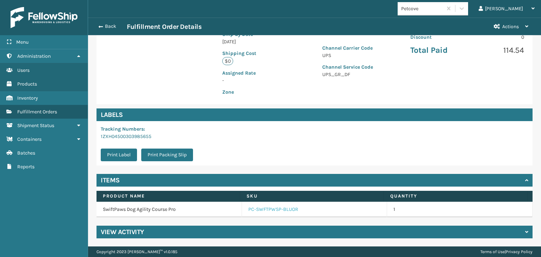
click at [261, 209] on link "PC-SWFTPWSP-BLUOR" at bounding box center [273, 209] width 50 height 7
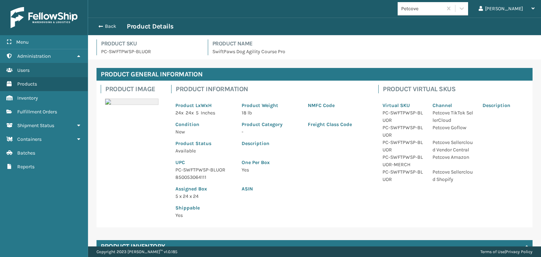
click at [197, 177] on p "850053064111" at bounding box center [204, 177] width 58 height 7
copy p "850053064111"
click at [102, 26] on button "Back" at bounding box center [110, 26] width 32 height 6
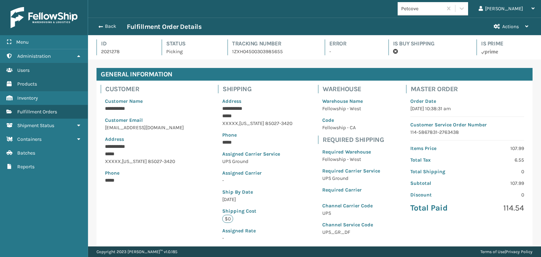
scroll to position [17, 452]
click at [102, 26] on button "Back" at bounding box center [110, 26] width 32 height 6
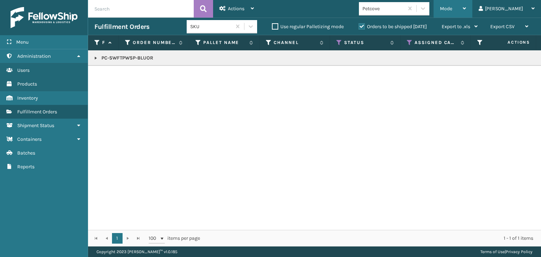
click at [452, 9] on span "Mode" at bounding box center [446, 9] width 12 height 6
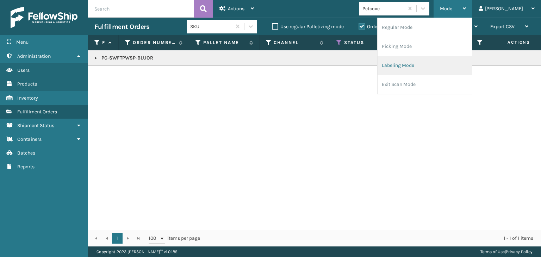
click at [468, 63] on li "Labeling Mode" at bounding box center [424, 65] width 94 height 19
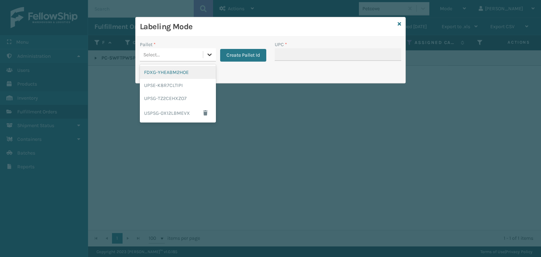
click at [210, 55] on icon at bounding box center [209, 55] width 4 height 2
click at [184, 95] on div "UPSG-TZ2CEHXZO7" at bounding box center [178, 98] width 76 height 13
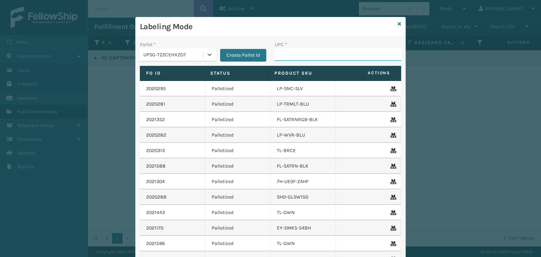
click at [295, 50] on input "UPC *" at bounding box center [338, 54] width 126 height 13
paste input "850053064111"
type input "850053064111"
click at [297, 56] on input "850012486596" at bounding box center [332, 54] width 114 height 13
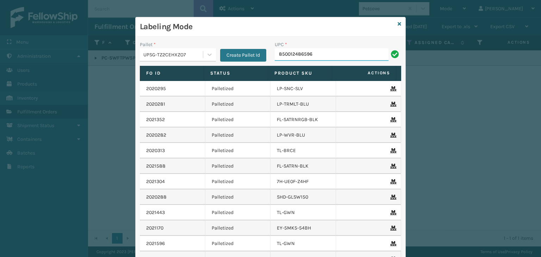
type input "850012486596"
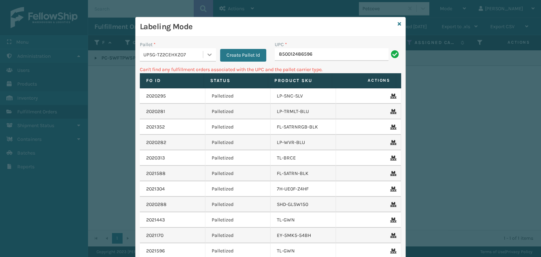
click at [208, 53] on icon at bounding box center [209, 54] width 7 height 7
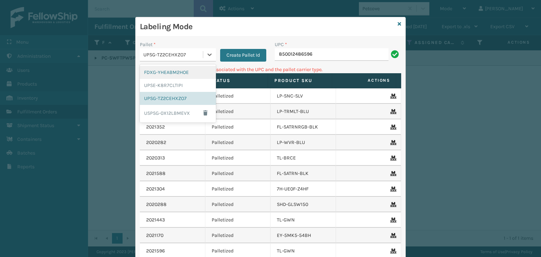
click at [191, 72] on div "FDXG-YHEABM2HOE" at bounding box center [178, 72] width 76 height 13
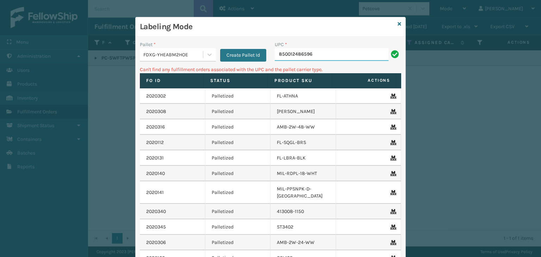
click at [324, 54] on input "850012486596" at bounding box center [332, 54] width 114 height 13
type input "850012"
click at [397, 23] on icon at bounding box center [399, 23] width 4 height 5
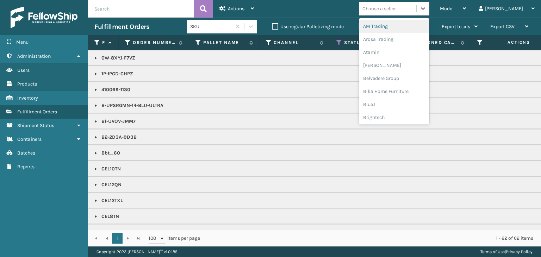
click at [396, 6] on div "Choose a seller" at bounding box center [378, 8] width 33 height 7
type input "BR"
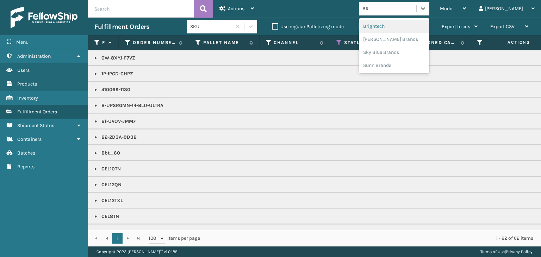
click at [411, 19] on div "Brightech [PERSON_NAME] Brands Sky Blue Brands Sunn Brands" at bounding box center [394, 45] width 70 height 55
click at [411, 23] on div "Brightech" at bounding box center [394, 26] width 70 height 13
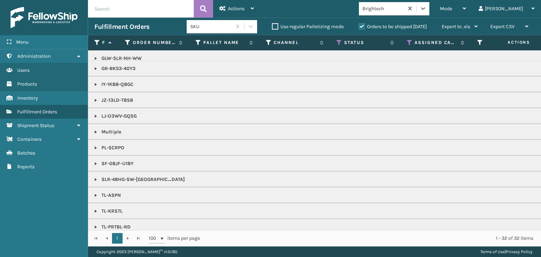
scroll to position [246, 0]
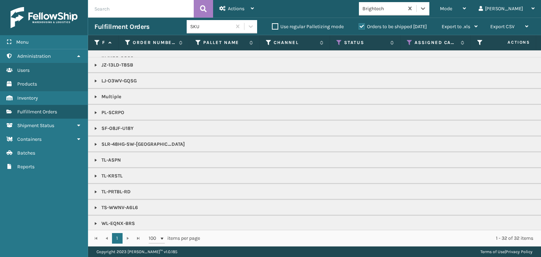
click at [95, 159] on link at bounding box center [96, 160] width 6 height 6
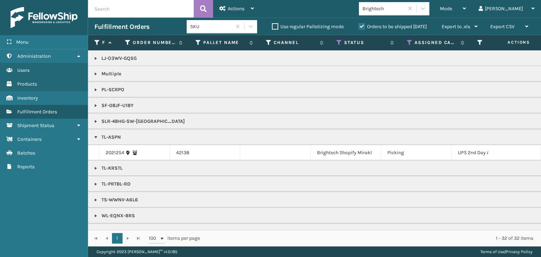
scroll to position [282, 0]
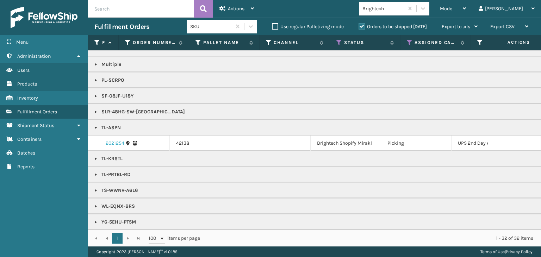
click at [114, 140] on link "2021254" at bounding box center [115, 143] width 19 height 7
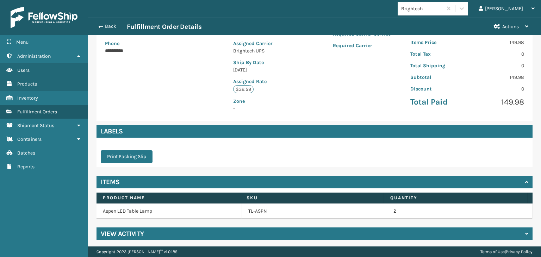
scroll to position [131, 0]
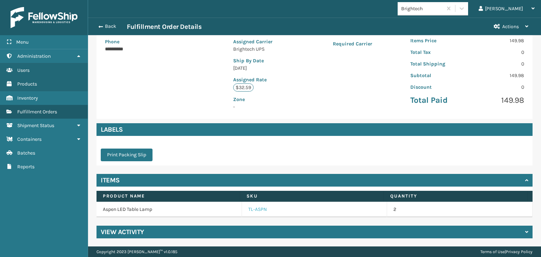
click at [253, 209] on link "TL-ASPN" at bounding box center [257, 209] width 19 height 7
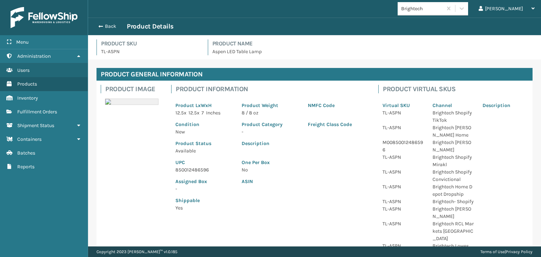
click at [189, 169] on p "850012486596" at bounding box center [204, 169] width 58 height 7
copy p "850012486596"
click at [111, 27] on button "Back" at bounding box center [110, 26] width 32 height 6
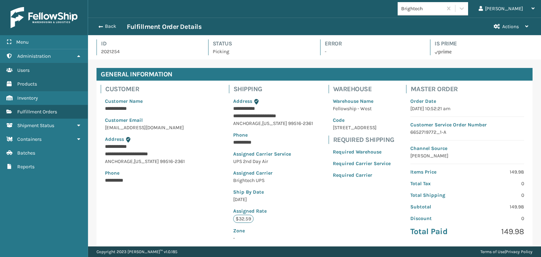
scroll to position [17, 452]
click at [111, 27] on button "Back" at bounding box center [110, 26] width 32 height 6
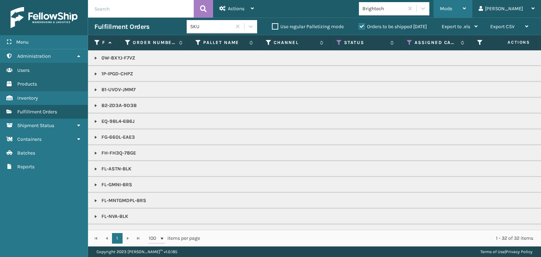
click at [462, 7] on div "Mode Regular Mode Picking Mode Labeling Mode Exit Scan Mode" at bounding box center [452, 9] width 39 height 18
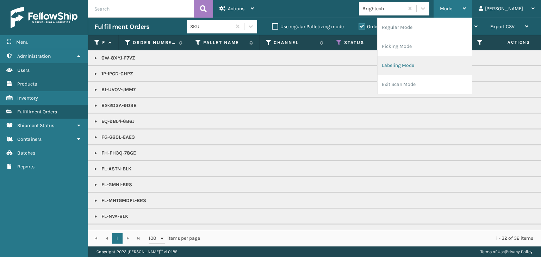
click at [449, 60] on li "Labeling Mode" at bounding box center [424, 65] width 94 height 19
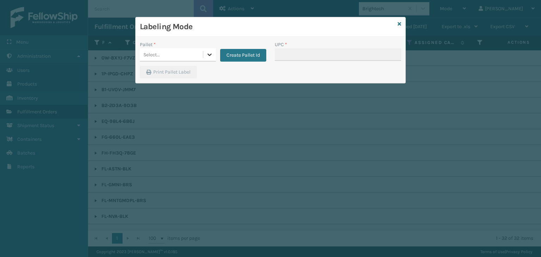
click at [210, 52] on icon at bounding box center [209, 54] width 7 height 7
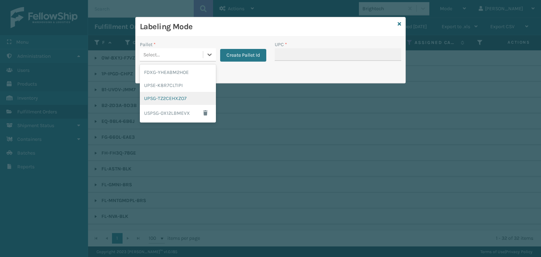
click at [189, 97] on div "UPSG-TZ2CEHXZO7" at bounding box center [178, 98] width 76 height 13
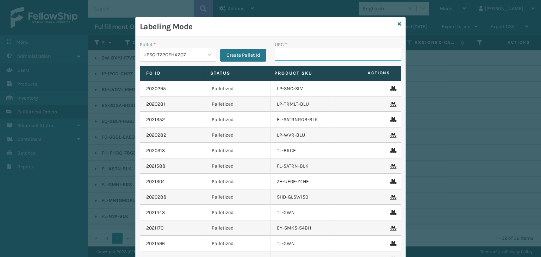
click at [295, 55] on input "UPC *" at bounding box center [338, 54] width 126 height 13
paste input "850012486596"
type input "850012486596"
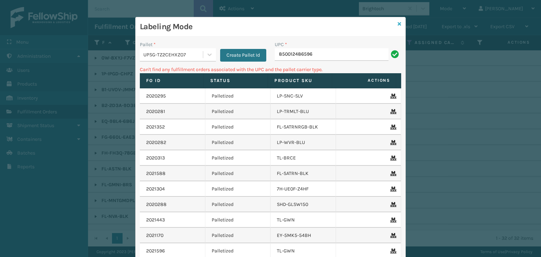
click at [397, 22] on icon at bounding box center [399, 23] width 4 height 5
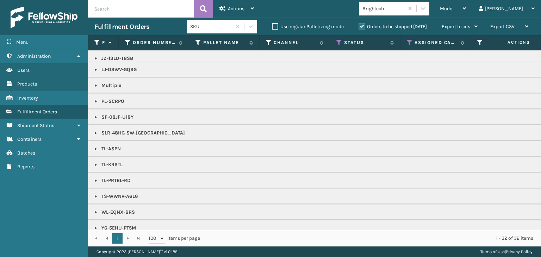
scroll to position [267, 0]
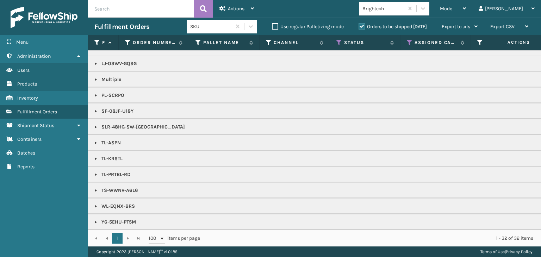
click at [93, 140] on link at bounding box center [96, 143] width 6 height 6
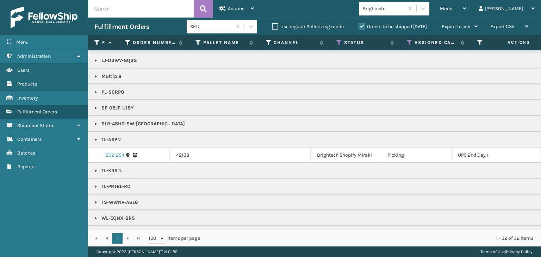
click at [114, 152] on link "2021254" at bounding box center [115, 155] width 19 height 7
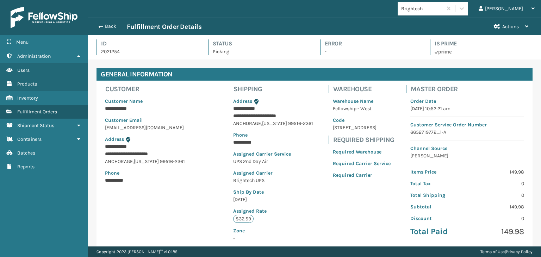
scroll to position [17, 452]
click at [107, 27] on button "Back" at bounding box center [110, 26] width 32 height 6
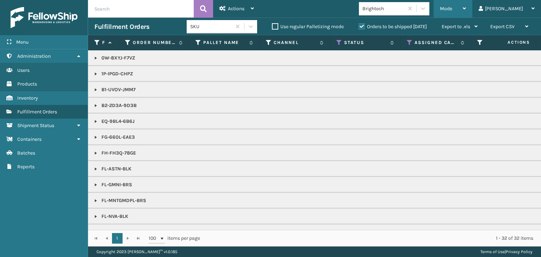
click at [452, 7] on span "Mode" at bounding box center [446, 9] width 12 height 6
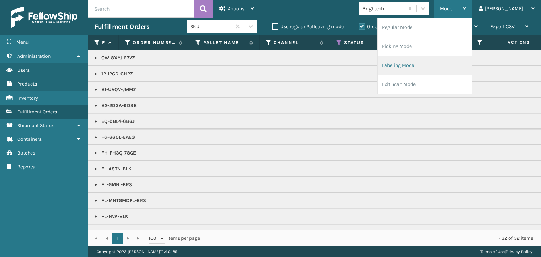
click at [462, 64] on li "Labeling Mode" at bounding box center [424, 65] width 94 height 19
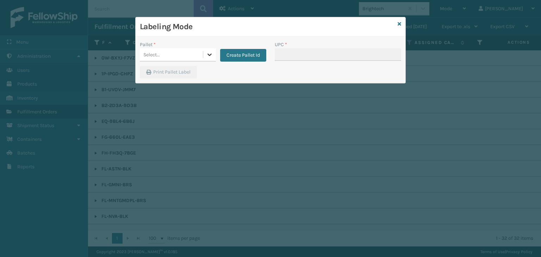
click at [212, 55] on icon at bounding box center [209, 54] width 7 height 7
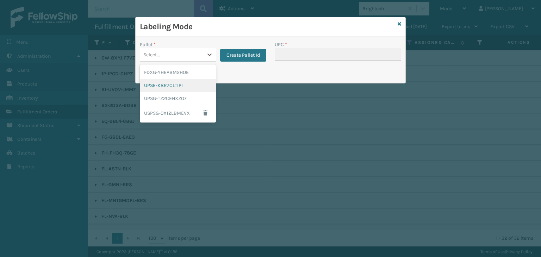
click at [183, 87] on div "UPSE-K8R7CLTIPI" at bounding box center [178, 85] width 76 height 13
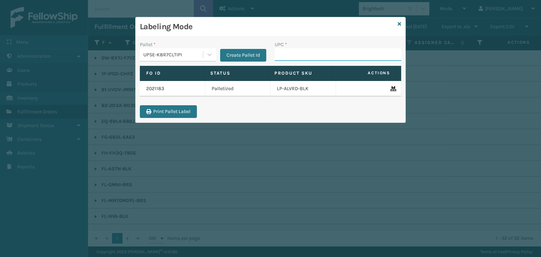
click at [305, 51] on input "UPC *" at bounding box center [338, 54] width 126 height 13
paste input "850012486596"
type input "850012486596"
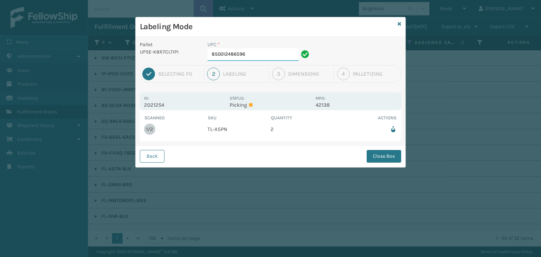
click at [269, 53] on input "850012486596" at bounding box center [252, 54] width 91 height 13
click at [383, 157] on button "Close Box" at bounding box center [383, 156] width 34 height 13
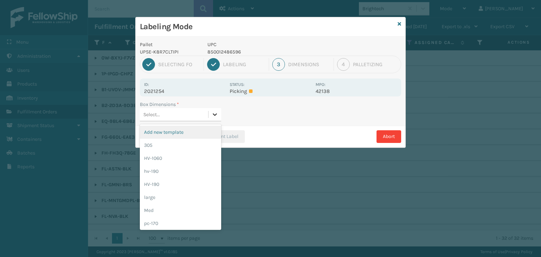
click at [215, 110] on div at bounding box center [214, 114] width 13 height 13
drag, startPoint x: 185, startPoint y: 209, endPoint x: 192, endPoint y: 196, distance: 14.3
click at [186, 209] on div "Med" at bounding box center [180, 210] width 81 height 13
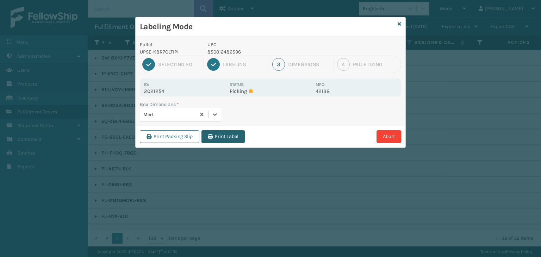
click at [224, 138] on button "Print Label" at bounding box center [222, 136] width 43 height 13
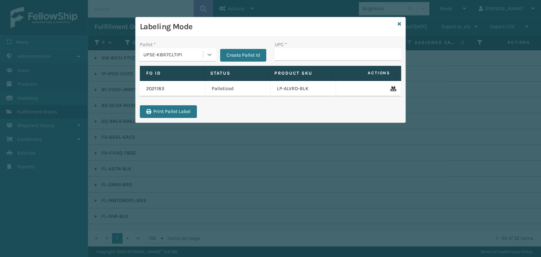
click at [213, 52] on div at bounding box center [209, 54] width 13 height 13
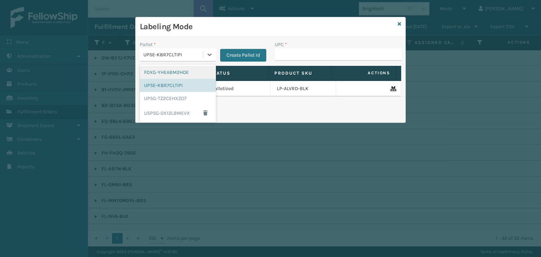
drag, startPoint x: 180, startPoint y: 71, endPoint x: 190, endPoint y: 68, distance: 10.0
click at [181, 71] on div "FDXG-YHEABM2HOE" at bounding box center [178, 72] width 76 height 13
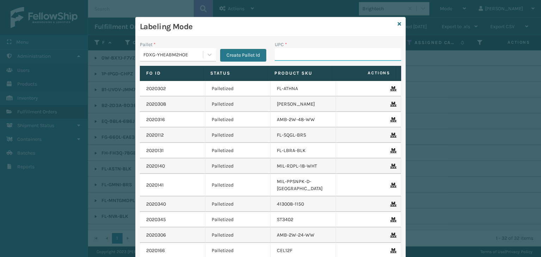
click at [288, 58] on input "UPC *" at bounding box center [338, 54] width 126 height 13
click at [209, 54] on icon at bounding box center [209, 54] width 7 height 7
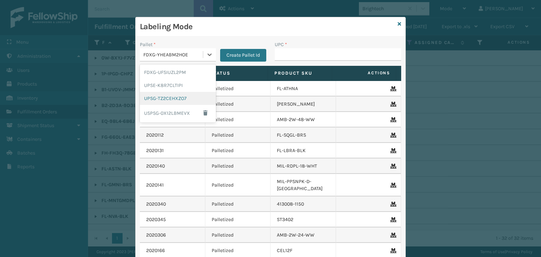
click at [187, 99] on div "UPSG-TZ2CEHXZO7" at bounding box center [178, 98] width 76 height 13
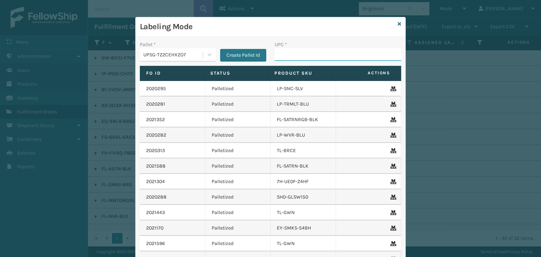
click at [344, 51] on input "UPC *" at bounding box center [338, 54] width 126 height 13
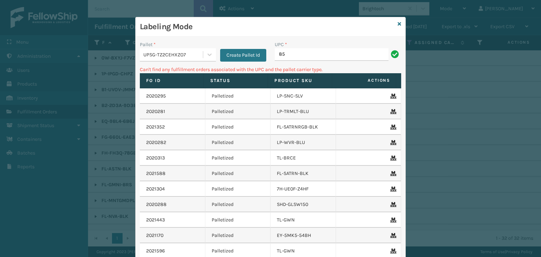
type input "8"
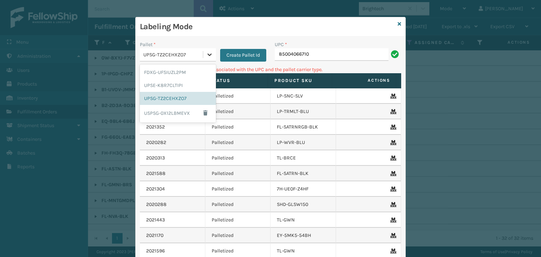
click at [211, 51] on div at bounding box center [209, 54] width 13 height 13
drag, startPoint x: 189, startPoint y: 72, endPoint x: 278, endPoint y: 67, distance: 89.2
click at [189, 72] on div "FDXG-UFSIUZL2PM" at bounding box center [178, 72] width 76 height 13
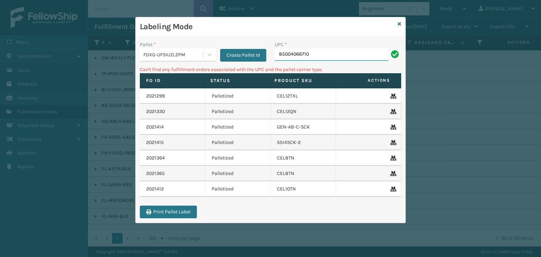
click at [322, 54] on input "85004066710" at bounding box center [332, 54] width 114 height 13
type input "8"
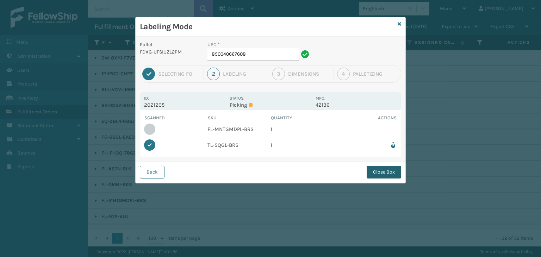
click at [381, 171] on button "Close Box" at bounding box center [383, 172] width 34 height 13
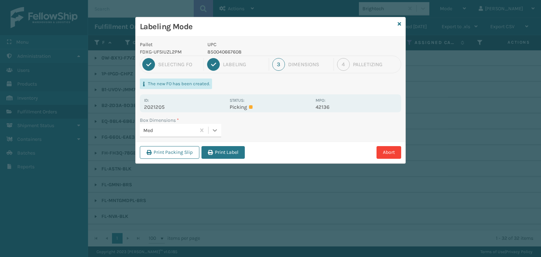
click at [212, 129] on icon at bounding box center [214, 130] width 7 height 7
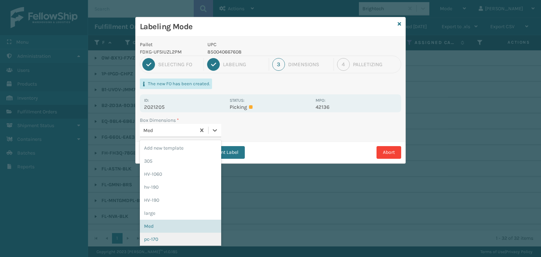
click at [181, 236] on div "pc-170" at bounding box center [180, 239] width 81 height 13
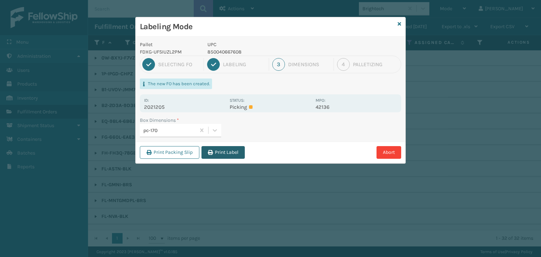
click at [234, 152] on button "Print Label" at bounding box center [222, 152] width 43 height 13
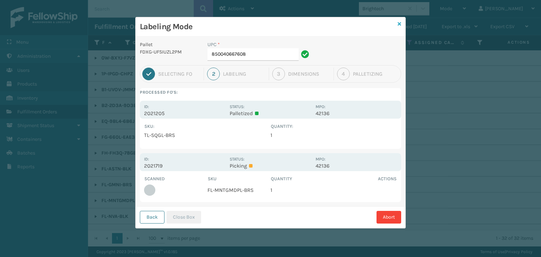
click at [399, 24] on icon at bounding box center [399, 23] width 4 height 5
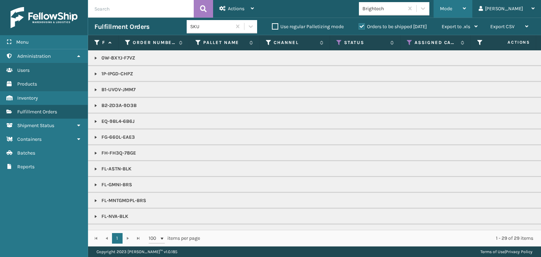
click at [452, 6] on span "Mode" at bounding box center [446, 9] width 12 height 6
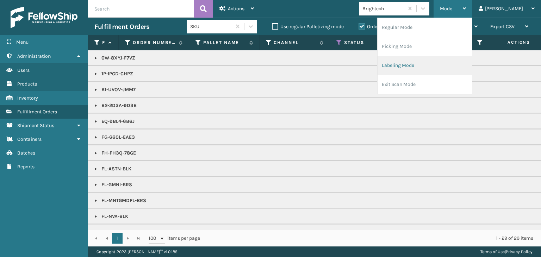
click at [463, 68] on li "Labeling Mode" at bounding box center [424, 65] width 94 height 19
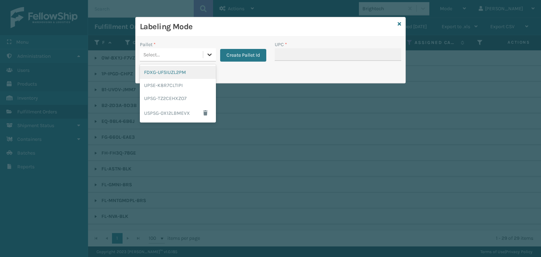
click at [207, 55] on icon at bounding box center [209, 54] width 7 height 7
click at [186, 76] on div "FDXG-UFSIUZL2PM" at bounding box center [178, 72] width 76 height 13
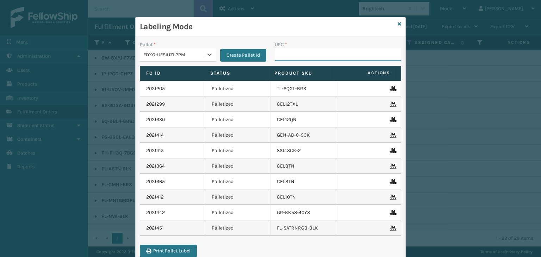
drag, startPoint x: 297, startPoint y: 55, endPoint x: 297, endPoint y: 40, distance: 14.8
click at [297, 55] on input "UPC *" at bounding box center [338, 54] width 126 height 13
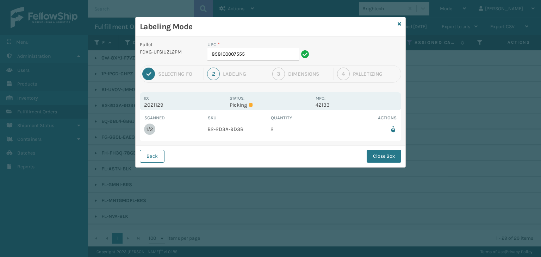
drag, startPoint x: 388, startPoint y: 160, endPoint x: 384, endPoint y: 158, distance: 4.1
click at [388, 159] on button "Close Box" at bounding box center [383, 156] width 34 height 13
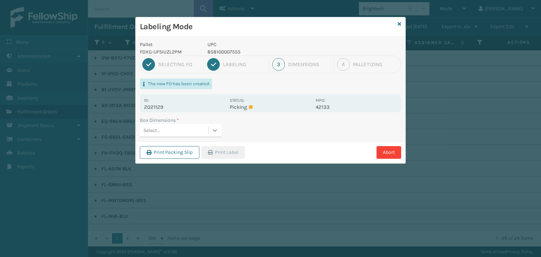
click at [217, 131] on icon at bounding box center [214, 130] width 7 height 7
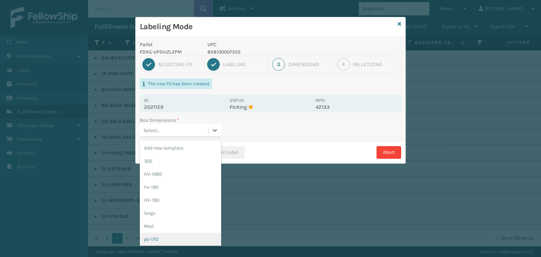
drag, startPoint x: 190, startPoint y: 237, endPoint x: 213, endPoint y: 212, distance: 33.2
click at [192, 235] on div "pc-170" at bounding box center [180, 239] width 81 height 13
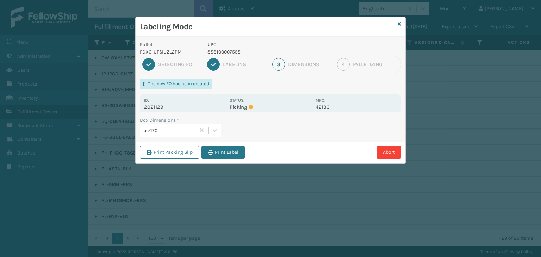
drag, startPoint x: 224, startPoint y: 154, endPoint x: 328, endPoint y: 158, distance: 104.0
click at [228, 151] on button "Print Label" at bounding box center [222, 152] width 43 height 13
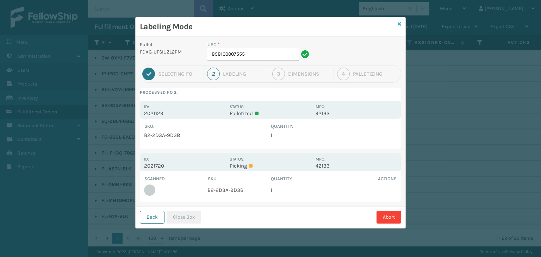
click at [399, 23] on icon at bounding box center [399, 23] width 4 height 5
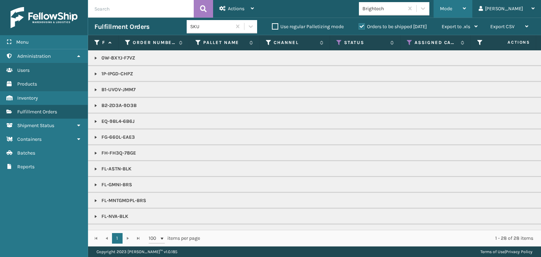
click at [452, 11] on span "Mode" at bounding box center [446, 9] width 12 height 6
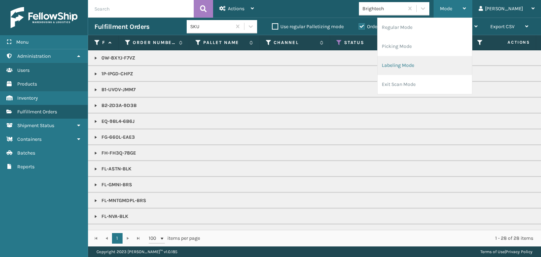
click at [447, 65] on li "Labeling Mode" at bounding box center [424, 65] width 94 height 19
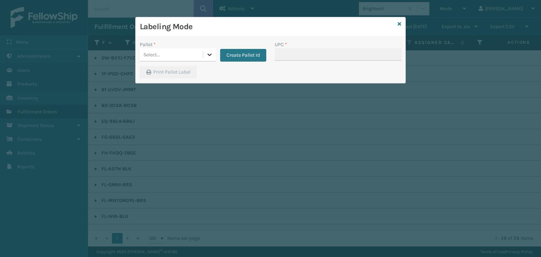
click at [209, 54] on icon at bounding box center [209, 54] width 7 height 7
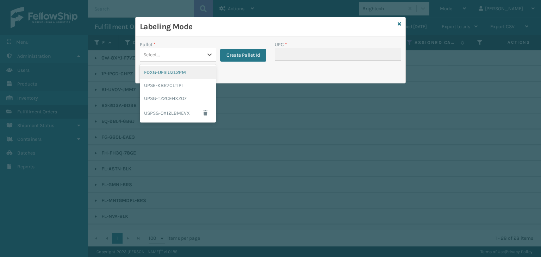
click at [202, 73] on div "FDXG-UFSIUZL2PM" at bounding box center [178, 72] width 76 height 13
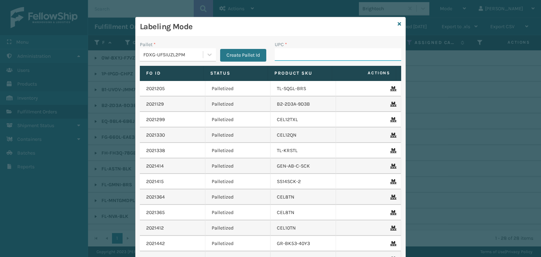
click at [290, 52] on input "UPC *" at bounding box center [338, 54] width 126 height 13
click at [293, 50] on input "850040667738" at bounding box center [332, 54] width 114 height 13
click at [293, 51] on input "850040667738" at bounding box center [332, 54] width 114 height 13
type input "850040667738"
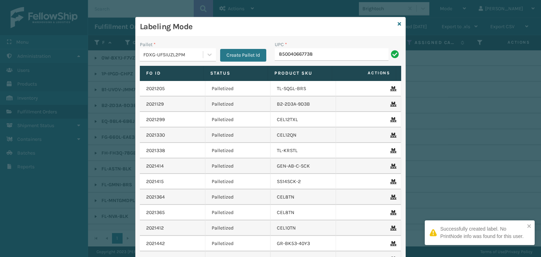
type input "850040667738"
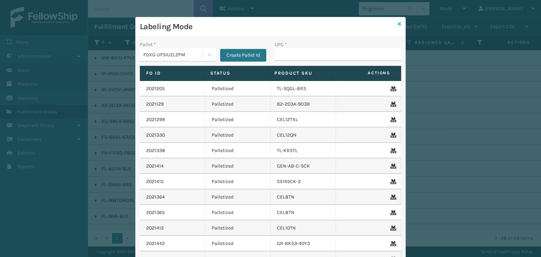
click at [397, 24] on icon at bounding box center [399, 23] width 4 height 5
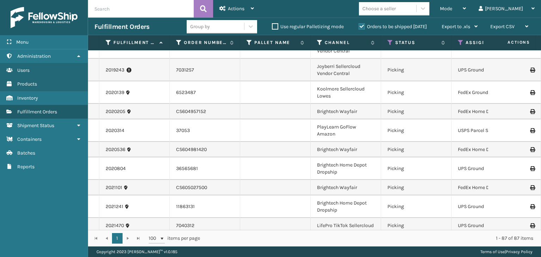
scroll to position [4, 0]
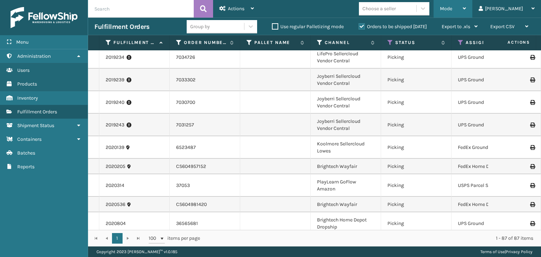
click at [463, 8] on div "Mode Regular Mode Picking Mode Labeling Mode Exit Scan Mode" at bounding box center [452, 9] width 39 height 18
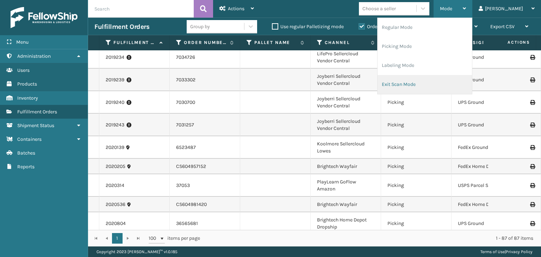
click at [435, 83] on li "Exit Scan Mode" at bounding box center [424, 84] width 94 height 19
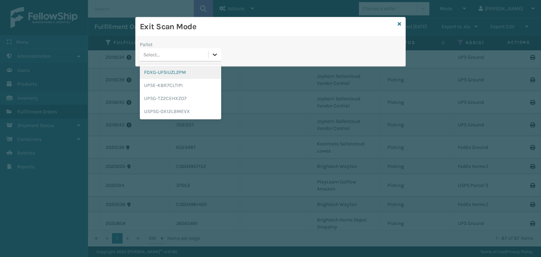
click at [211, 55] on div at bounding box center [214, 54] width 13 height 13
click at [187, 96] on div "UPSG-TZ2CEHXZO7" at bounding box center [180, 98] width 81 height 13
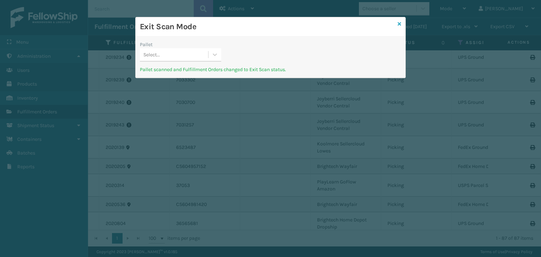
click at [399, 23] on icon at bounding box center [399, 23] width 4 height 5
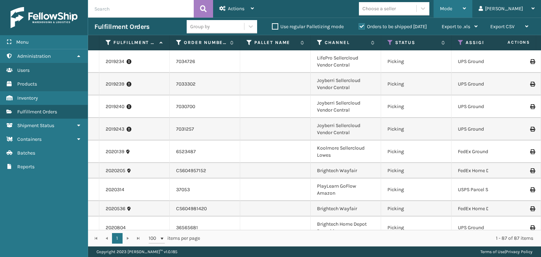
click at [466, 13] on div "Mode" at bounding box center [453, 9] width 26 height 18
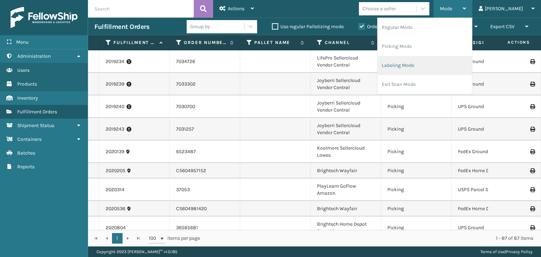
click at [428, 67] on li "Labeling Mode" at bounding box center [424, 65] width 94 height 19
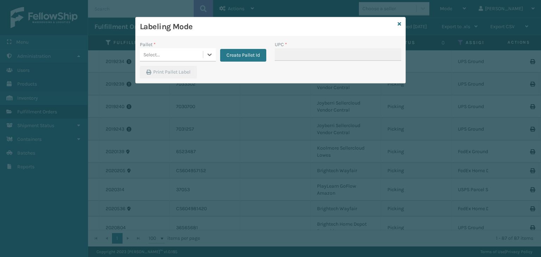
drag, startPoint x: 205, startPoint y: 57, endPoint x: 192, endPoint y: 63, distance: 14.3
click at [203, 57] on div at bounding box center [209, 54] width 13 height 13
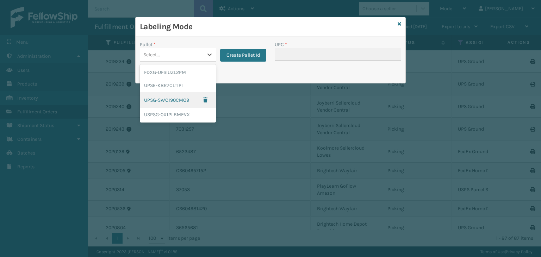
click at [179, 104] on div "UPSG-SWC190CMO9" at bounding box center [178, 100] width 76 height 16
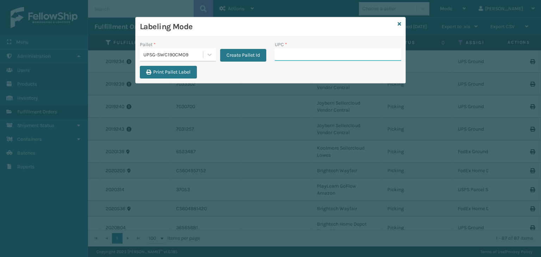
click at [284, 59] on input "UPC *" at bounding box center [338, 54] width 126 height 13
click at [290, 57] on input "UPC *" at bounding box center [338, 54] width 126 height 13
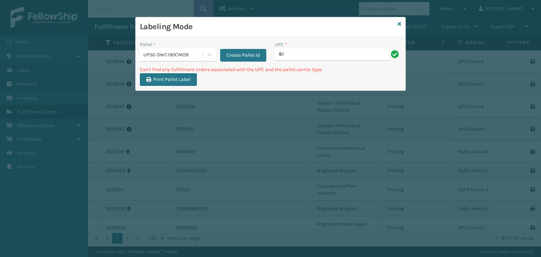
type input "8"
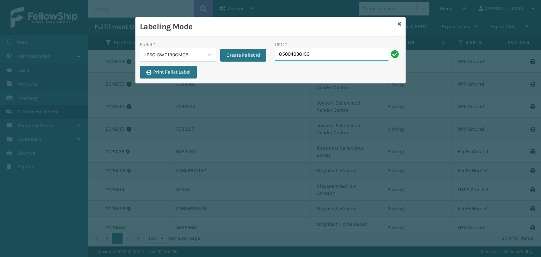
type input "850040381535"
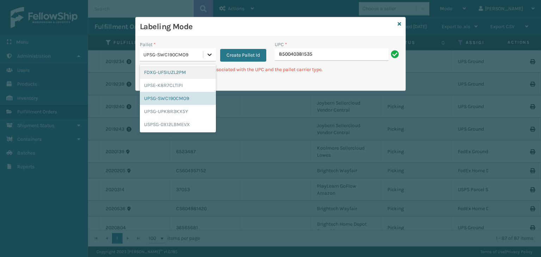
click at [209, 58] on div at bounding box center [209, 54] width 13 height 13
click at [203, 74] on div "FDXG-UFSIUZL2PM" at bounding box center [178, 72] width 76 height 13
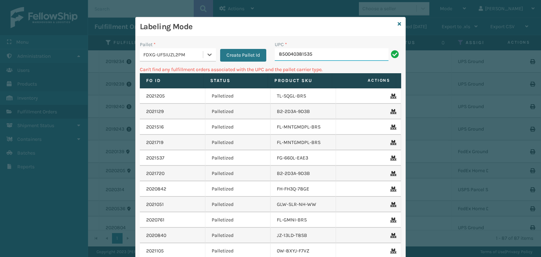
click at [338, 56] on input "850040381535" at bounding box center [332, 54] width 114 height 13
click at [398, 24] on icon at bounding box center [399, 23] width 4 height 5
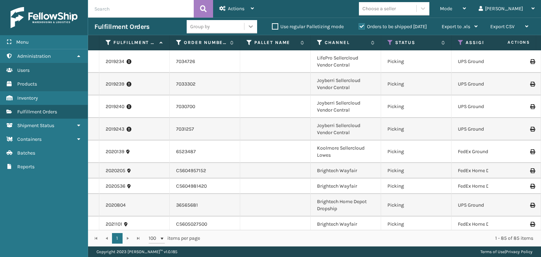
click at [251, 25] on icon at bounding box center [250, 26] width 7 height 7
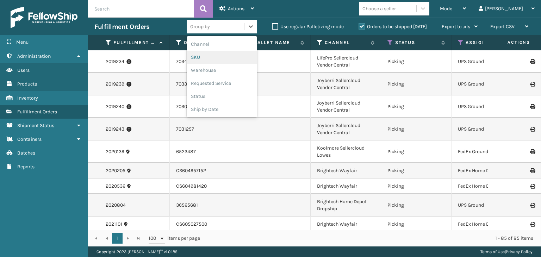
click at [213, 56] on div "SKU" at bounding box center [222, 57] width 70 height 13
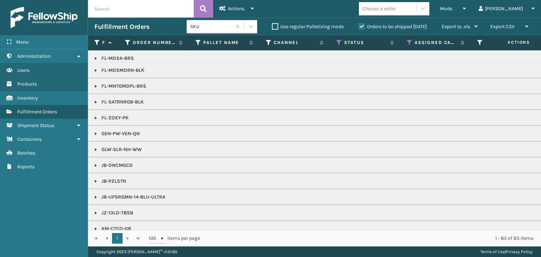
scroll to position [387, 0]
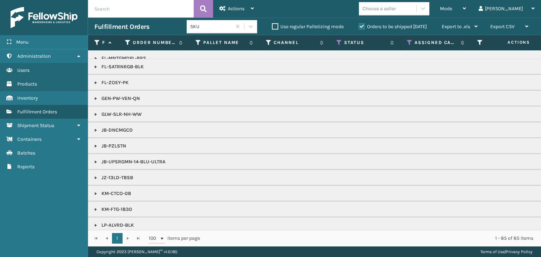
click at [95, 143] on link at bounding box center [96, 146] width 6 height 6
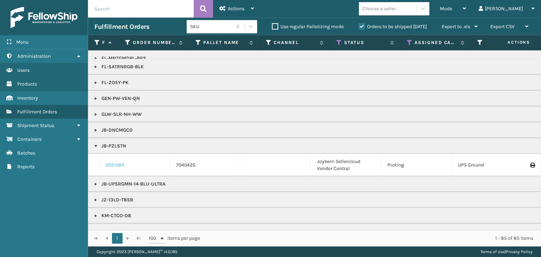
click at [121, 162] on link "2021564" at bounding box center [115, 165] width 19 height 7
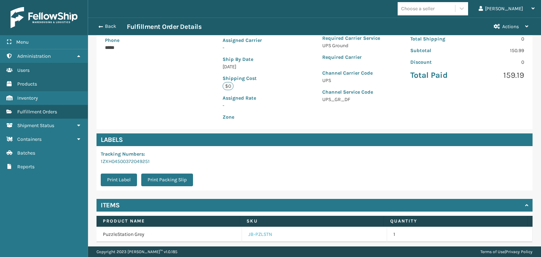
scroll to position [158, 0]
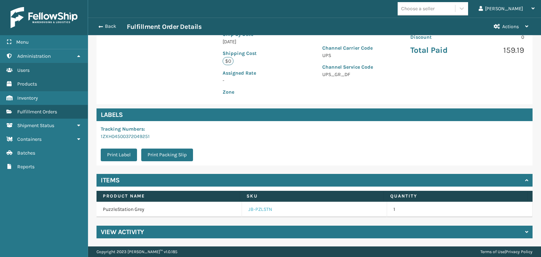
click at [257, 207] on link "JB-PZLSTN" at bounding box center [260, 209] width 24 height 7
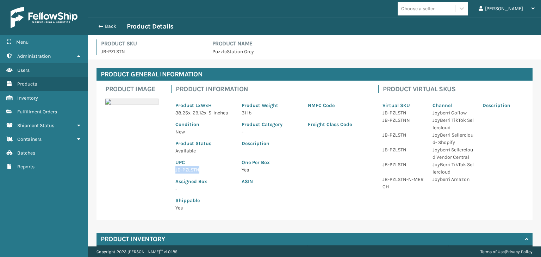
drag, startPoint x: 176, startPoint y: 171, endPoint x: 199, endPoint y: 169, distance: 22.9
click at [199, 169] on p "JB-PZLSTN" at bounding box center [204, 169] width 58 height 7
copy p "JB-PZLSTN"
click at [101, 25] on span "button" at bounding box center [100, 26] width 4 height 5
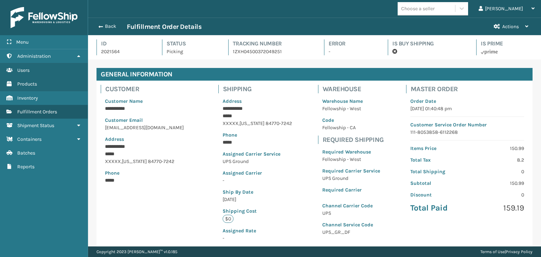
scroll to position [17, 452]
click at [100, 26] on span "button" at bounding box center [100, 26] width 4 height 5
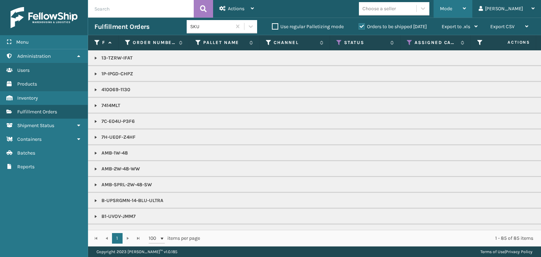
click at [466, 12] on div "Mode" at bounding box center [453, 9] width 26 height 18
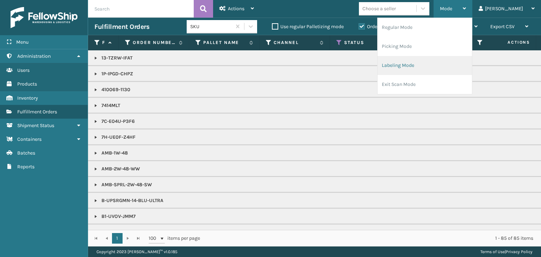
click at [427, 64] on li "Labeling Mode" at bounding box center [424, 65] width 94 height 19
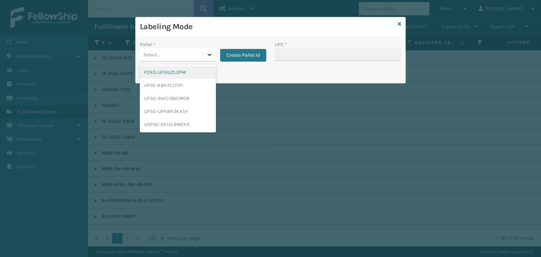
click at [206, 56] on icon at bounding box center [209, 54] width 7 height 7
click at [177, 97] on div "UPSG-SWC190CMO9" at bounding box center [178, 98] width 76 height 13
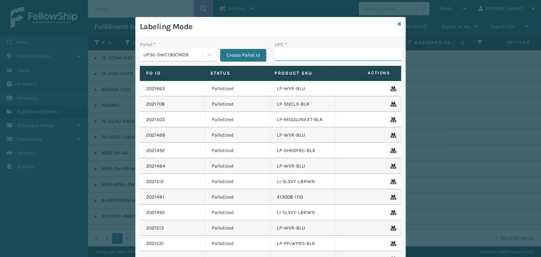
paste input "JB-PZLSTN"
type input "JB-PZLSTN"
click at [397, 26] on icon at bounding box center [399, 23] width 4 height 5
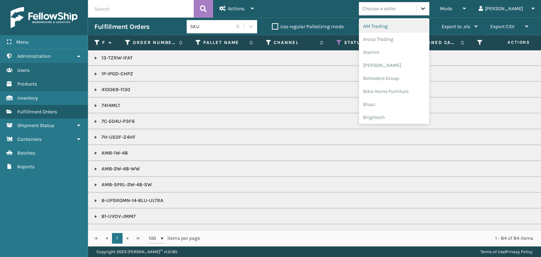
click at [426, 8] on icon at bounding box center [422, 8] width 7 height 7
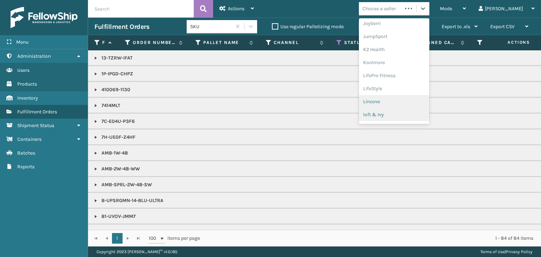
scroll to position [222, 0]
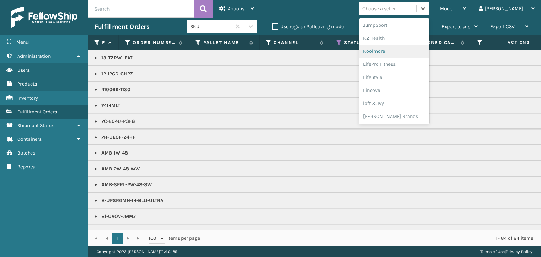
click at [403, 55] on div "Koolmore" at bounding box center [394, 51] width 70 height 13
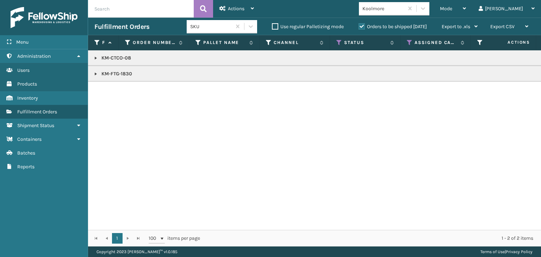
click at [94, 57] on link at bounding box center [96, 58] width 6 height 6
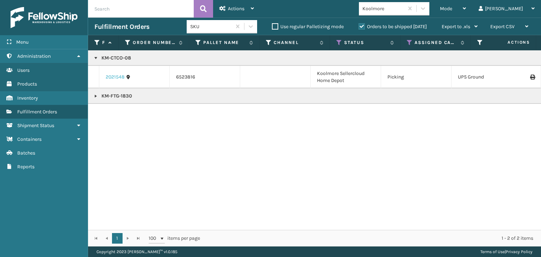
click at [111, 79] on link "2021548" at bounding box center [115, 77] width 19 height 7
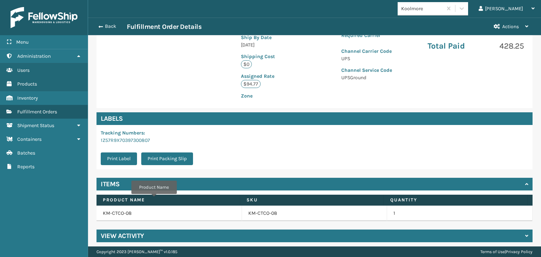
scroll to position [173, 0]
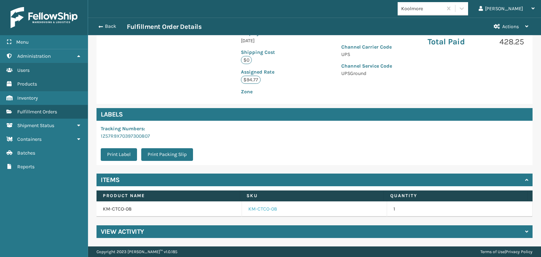
click at [257, 209] on link "KM-CTCO-08" at bounding box center [262, 209] width 29 height 7
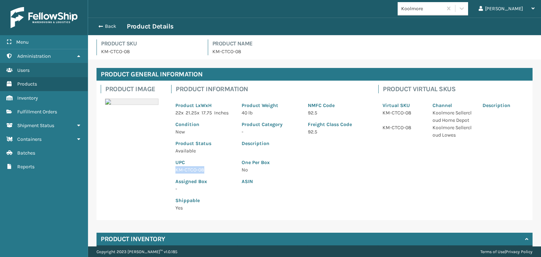
drag, startPoint x: 176, startPoint y: 169, endPoint x: 205, endPoint y: 171, distance: 29.6
click at [205, 171] on p "KM-CTCO-08" at bounding box center [204, 169] width 58 height 7
copy p "KM-CTCO-08"
click at [99, 26] on span "button" at bounding box center [100, 26] width 4 height 5
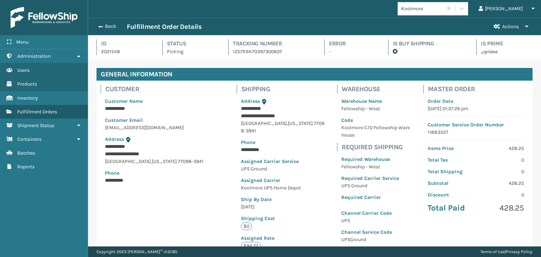
scroll to position [17, 452]
click at [105, 25] on button "Back" at bounding box center [110, 26] width 32 height 6
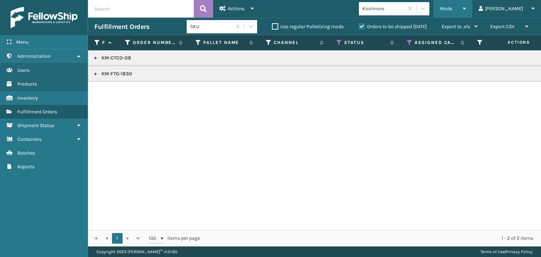
drag, startPoint x: 478, startPoint y: 9, endPoint x: 491, endPoint y: 20, distance: 17.5
click at [466, 9] on div "Mode" at bounding box center [453, 9] width 26 height 18
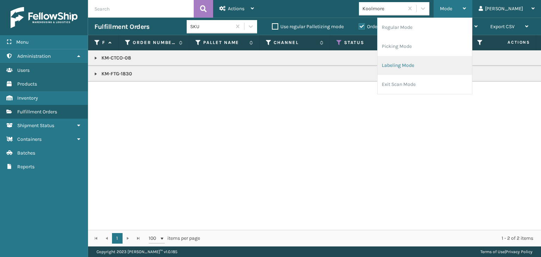
click at [428, 67] on li "Labeling Mode" at bounding box center [424, 65] width 94 height 19
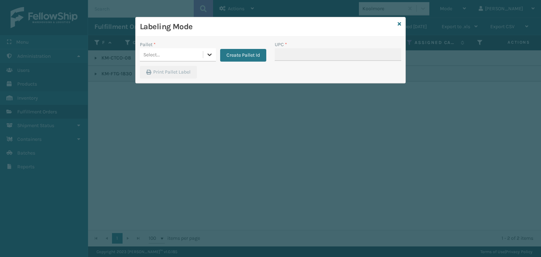
click at [207, 57] on icon at bounding box center [209, 54] width 7 height 7
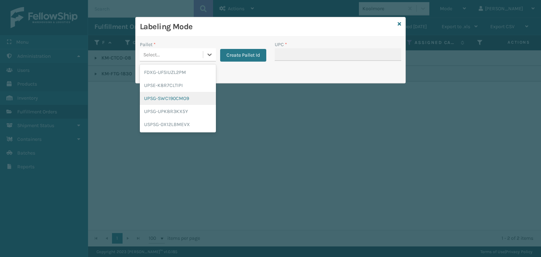
click at [178, 96] on div "UPSG-SWC190CMO9" at bounding box center [178, 98] width 76 height 13
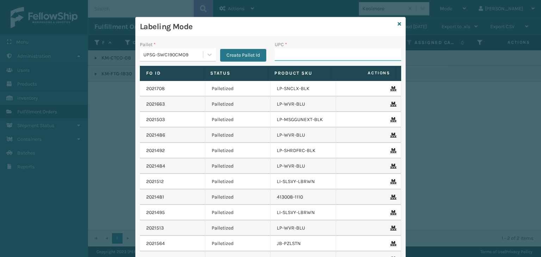
paste input "KM-CTCO-08"
type input "KM-CTCO-08"
type input "810090"
type input "8100909314"
click at [397, 25] on icon at bounding box center [399, 23] width 4 height 5
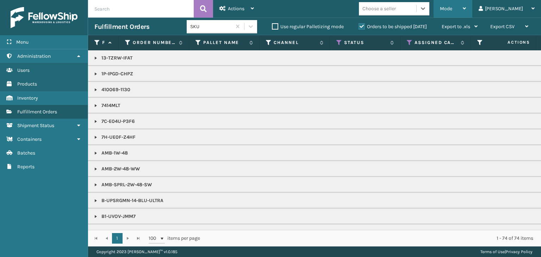
click at [452, 7] on span "Mode" at bounding box center [446, 9] width 12 height 6
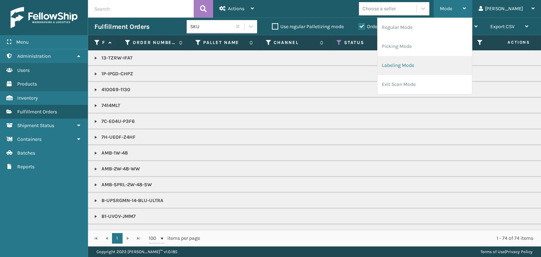
click at [434, 66] on li "Labeling Mode" at bounding box center [424, 65] width 94 height 19
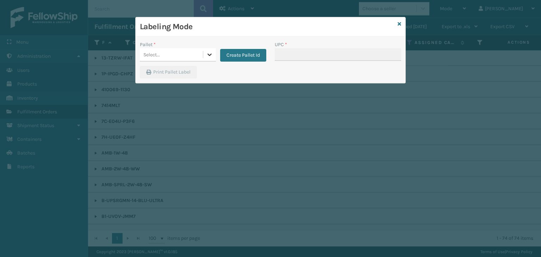
click at [214, 54] on div at bounding box center [209, 54] width 13 height 13
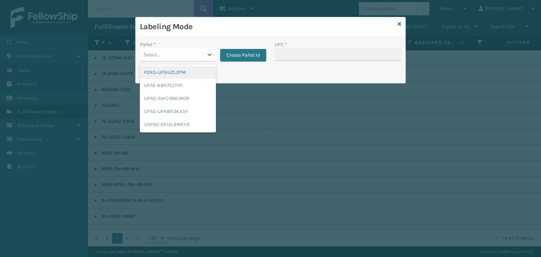
click at [170, 76] on div "FDXG-UFSIUZL2PM" at bounding box center [178, 72] width 76 height 13
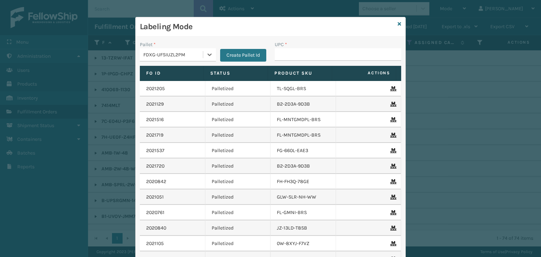
type input "850053064142"
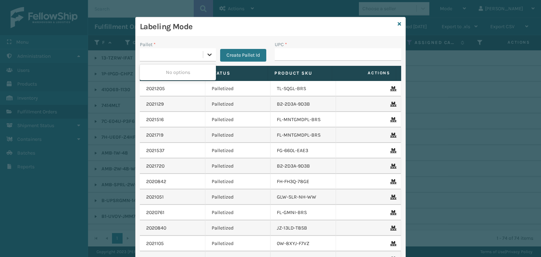
click at [206, 51] on icon at bounding box center [209, 54] width 7 height 7
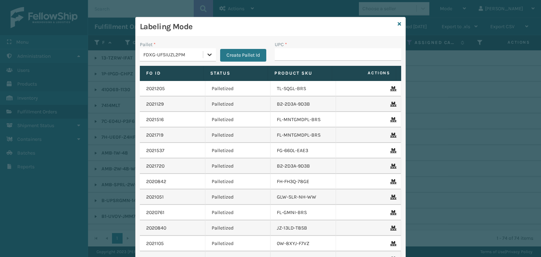
click at [207, 56] on icon at bounding box center [209, 55] width 4 height 2
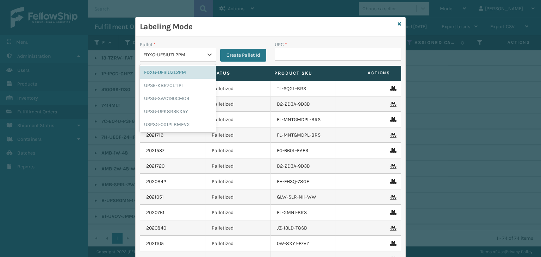
drag, startPoint x: 186, startPoint y: 73, endPoint x: 226, endPoint y: 65, distance: 40.1
click at [187, 73] on div "FDXG-UFSIUZL2PM" at bounding box center [178, 72] width 76 height 13
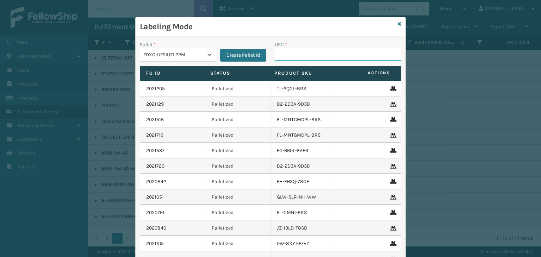
click at [286, 52] on input "UPC *" at bounding box center [338, 54] width 126 height 13
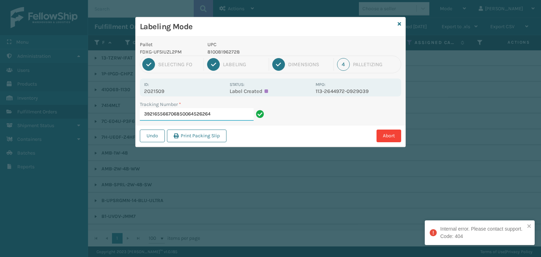
drag, startPoint x: 217, startPoint y: 115, endPoint x: 134, endPoint y: 121, distance: 83.0
click at [134, 121] on div "Labeling Mode Pallet FDXG-UFSIUZL2PM UPC 810081962728 1 Selecting FO 2 Labeling…" at bounding box center [270, 128] width 541 height 257
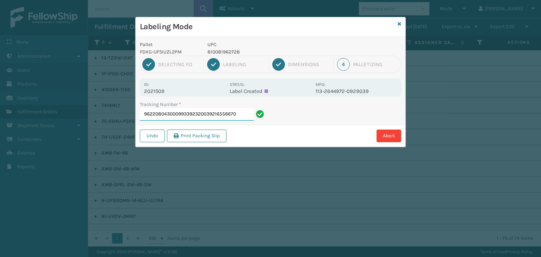
type input "9622080430009933923200392165566706"
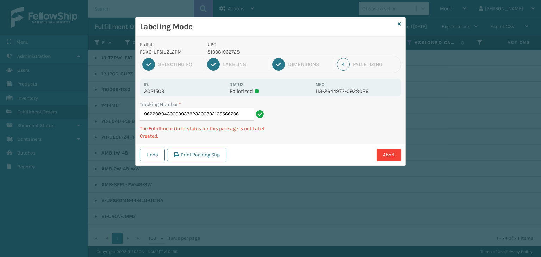
click at [327, 119] on div "Tracking Number * 9622080430009933923200392165566706 The Fulfillment Order stat…" at bounding box center [271, 122] width 270 height 43
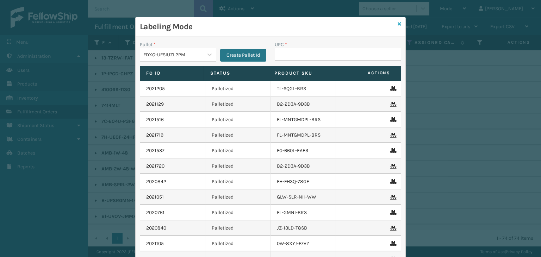
click at [397, 26] on link at bounding box center [399, 23] width 4 height 7
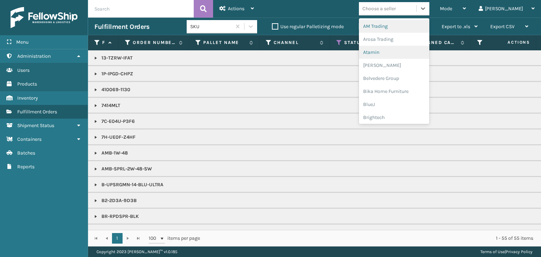
drag, startPoint x: 451, startPoint y: 10, endPoint x: 427, endPoint y: 47, distance: 43.7
click at [426, 10] on icon at bounding box center [422, 8] width 7 height 7
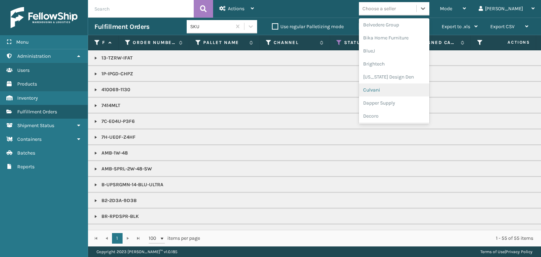
scroll to position [70, 0]
click at [400, 90] on div "Dapper Supply" at bounding box center [394, 86] width 70 height 13
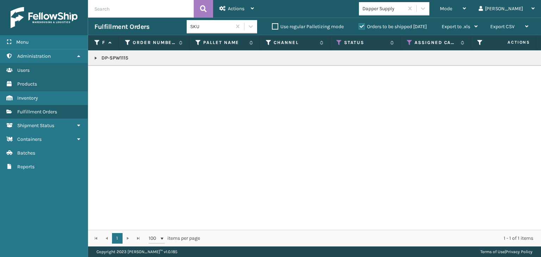
click at [94, 57] on link at bounding box center [96, 58] width 6 height 6
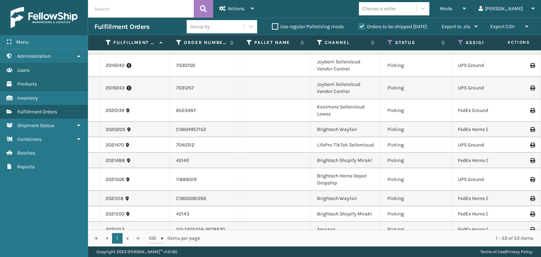
scroll to position [0, 0]
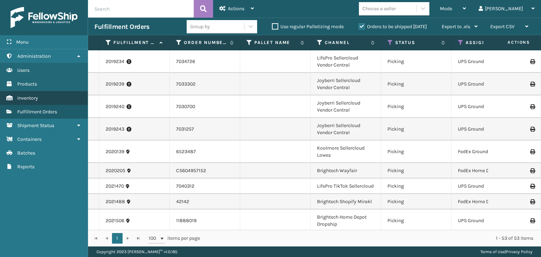
click at [28, 95] on span "Inventory" at bounding box center [27, 98] width 21 height 6
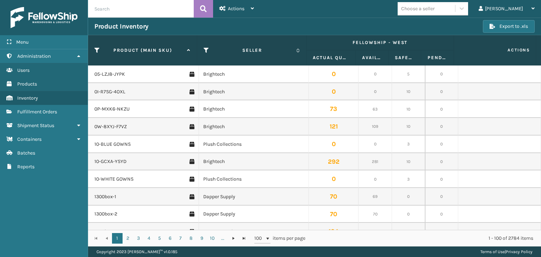
click at [39, 110] on span "Fulfillment Orders" at bounding box center [37, 112] width 40 height 6
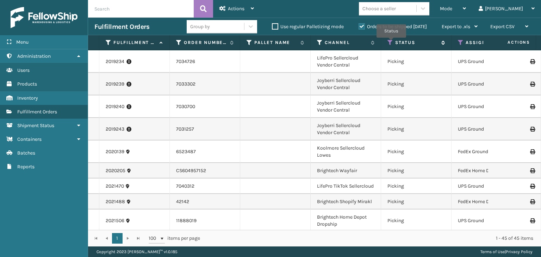
click at [391, 43] on icon at bounding box center [390, 42] width 6 height 6
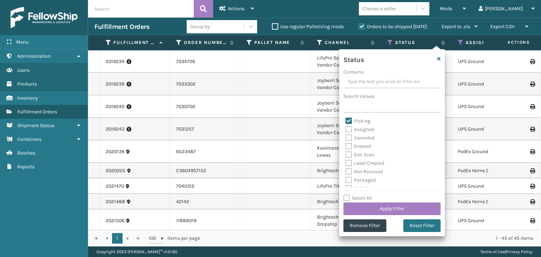
click at [351, 131] on label "Assigned" at bounding box center [359, 129] width 29 height 6
click at [346, 130] on input "Assigned" at bounding box center [345, 127] width 0 height 5
checkbox input "true"
click at [400, 209] on button "Apply Filter" at bounding box center [391, 208] width 97 height 13
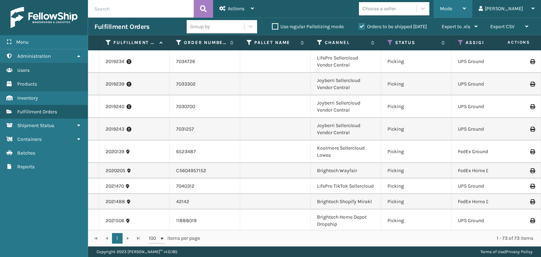
click at [466, 9] on div "Mode" at bounding box center [453, 9] width 26 height 18
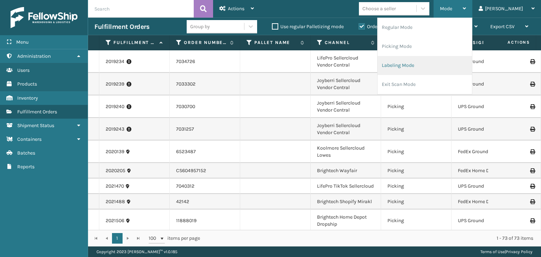
click at [439, 67] on li "Labeling Mode" at bounding box center [424, 65] width 94 height 19
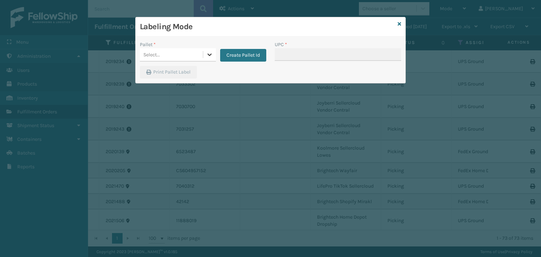
click at [213, 54] on icon at bounding box center [209, 54] width 7 height 7
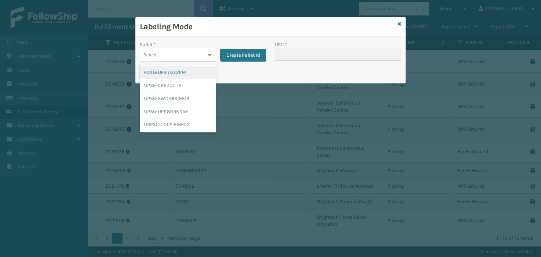
click at [187, 77] on div "FDXG-UFSIUZL2PM" at bounding box center [178, 72] width 76 height 13
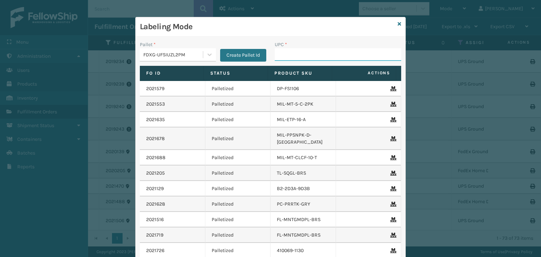
click at [314, 58] on input "UPC *" at bounding box center [338, 54] width 126 height 13
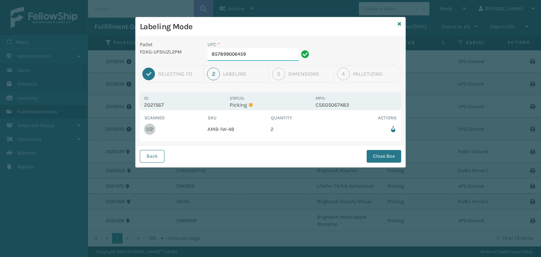
click at [262, 59] on input "857899006459" at bounding box center [252, 54] width 91 height 13
click at [379, 157] on button "Close Box" at bounding box center [383, 156] width 34 height 13
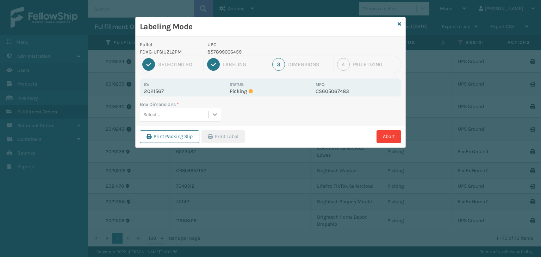
click at [215, 114] on icon at bounding box center [214, 114] width 7 height 7
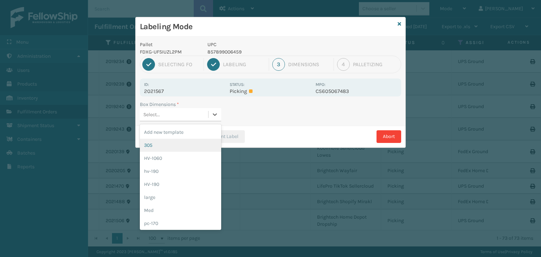
click at [185, 143] on div "305" at bounding box center [180, 145] width 81 height 13
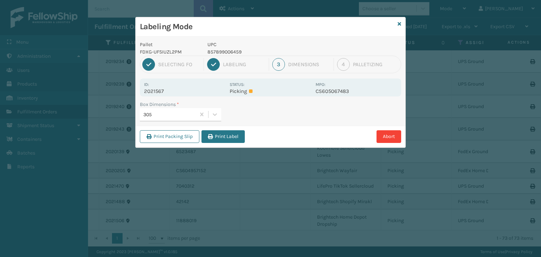
click at [262, 130] on div "Print Packing Slip Print Label Abort" at bounding box center [271, 136] width 270 height 21
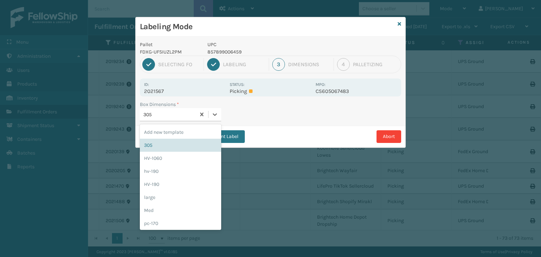
click at [180, 117] on div "305" at bounding box center [169, 114] width 53 height 7
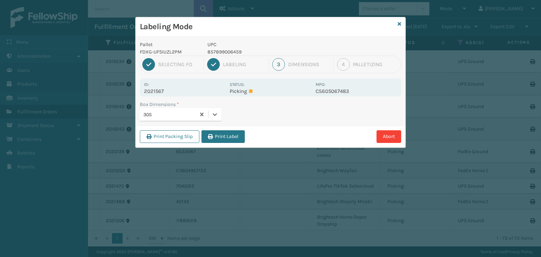
click at [255, 130] on div "Abort" at bounding box center [324, 136] width 154 height 13
click at [233, 137] on button "Print Label" at bounding box center [222, 136] width 43 height 13
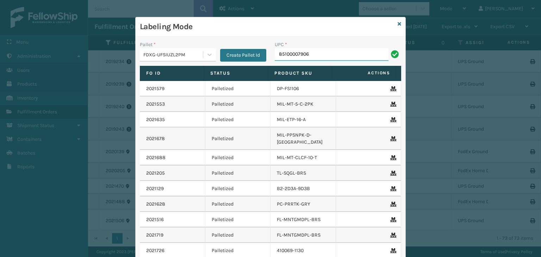
type input "85100007906"
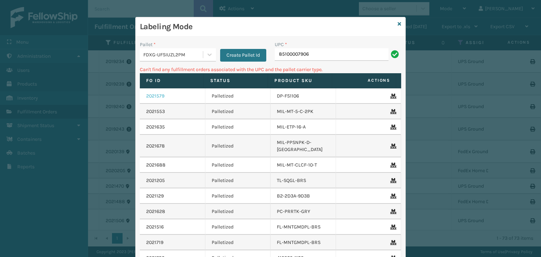
drag, startPoint x: 151, startPoint y: 99, endPoint x: 148, endPoint y: 93, distance: 6.2
drag, startPoint x: 148, startPoint y: 93, endPoint x: 313, endPoint y: 61, distance: 167.6
click at [313, 52] on input "85100007906" at bounding box center [332, 54] width 114 height 13
type input "8"
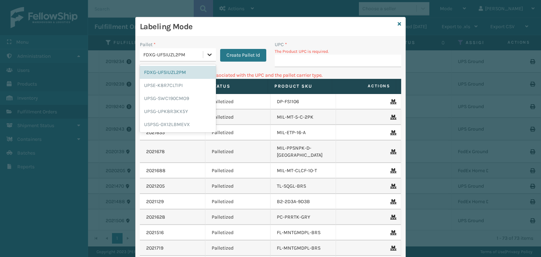
click at [206, 56] on icon at bounding box center [209, 54] width 7 height 7
click at [178, 102] on div "UPSG-SWC190CMO9" at bounding box center [178, 98] width 76 height 13
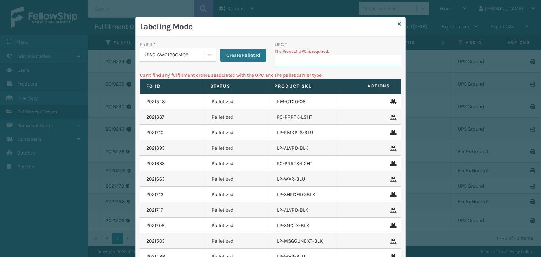
click at [315, 59] on input "UPC *" at bounding box center [338, 61] width 126 height 13
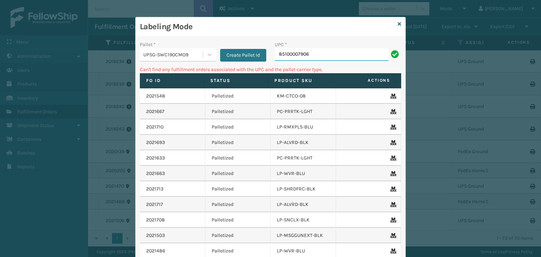
type input "85100007906"
click at [207, 53] on icon at bounding box center [209, 54] width 7 height 7
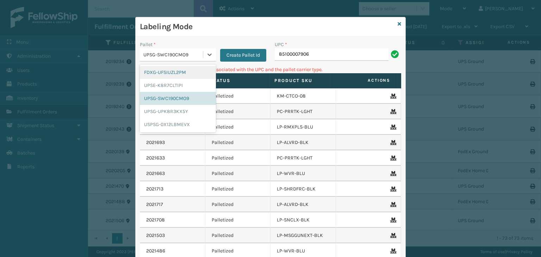
click at [172, 75] on div "FDXG-UFSIUZL2PM" at bounding box center [178, 72] width 76 height 13
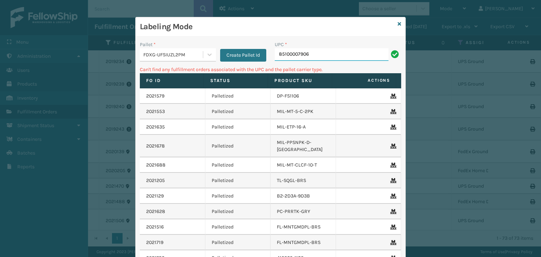
click at [334, 57] on input "85100007906" at bounding box center [332, 54] width 114 height 13
type input "858100007630"
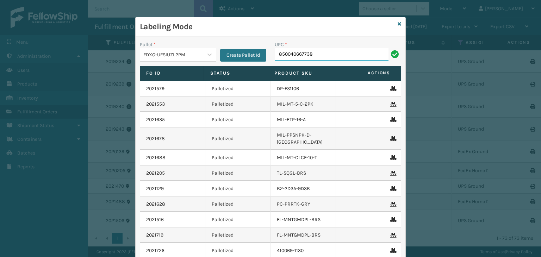
type input "850040667738"
type input "853913008072"
type input "850004456828"
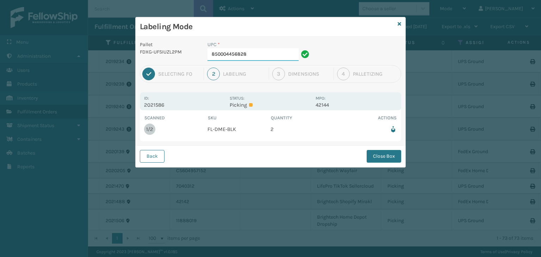
click at [257, 52] on input "850004456828" at bounding box center [252, 54] width 91 height 13
click at [377, 158] on button "Close Box" at bounding box center [383, 156] width 34 height 13
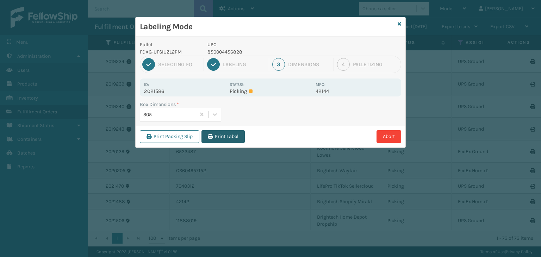
click at [226, 140] on button "Print Label" at bounding box center [222, 136] width 43 height 13
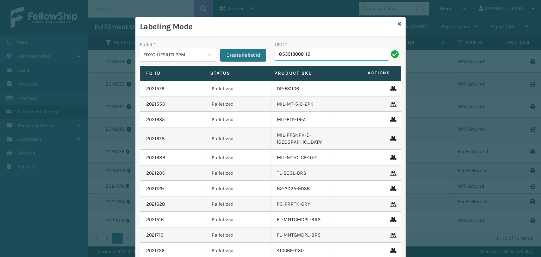
type input "853913008119"
type input "850040667752"
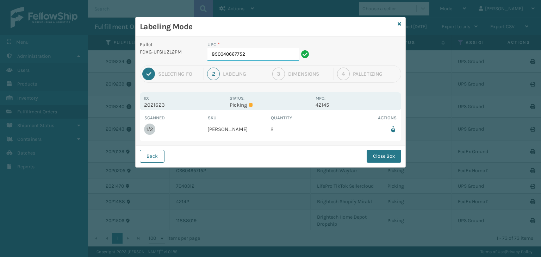
click at [256, 55] on input "850040667752" at bounding box center [252, 54] width 91 height 13
click at [381, 159] on button "Close Box" at bounding box center [383, 156] width 34 height 13
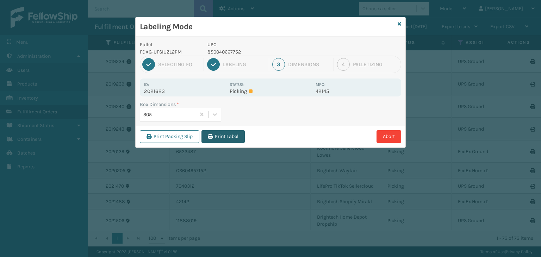
click at [218, 136] on button "Print Label" at bounding box center [222, 136] width 43 height 13
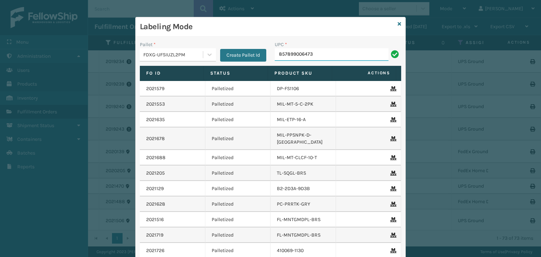
type input "857899006473"
type input "85810007920"
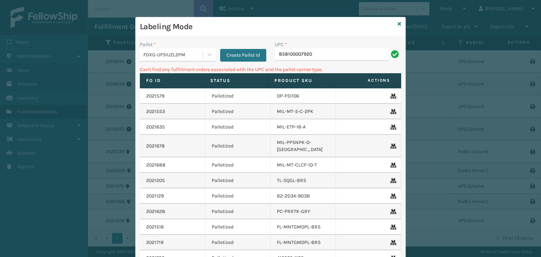
type input "858100007920"
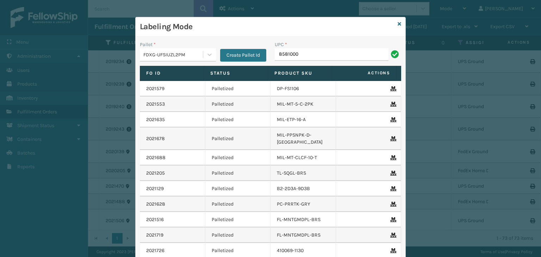
type input "858100007920"
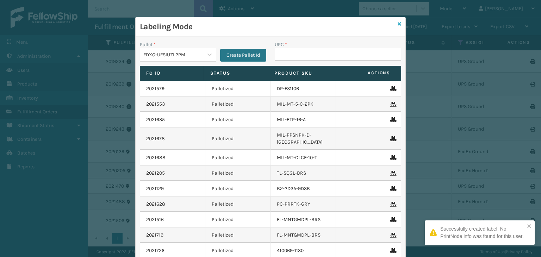
click at [397, 25] on icon at bounding box center [399, 23] width 4 height 5
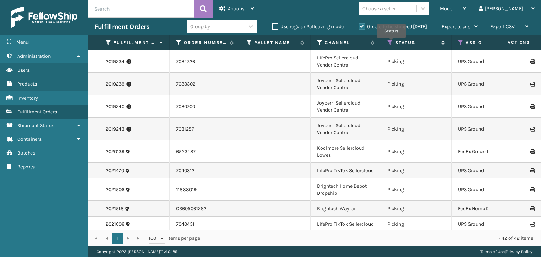
click at [391, 43] on icon at bounding box center [390, 42] width 6 height 6
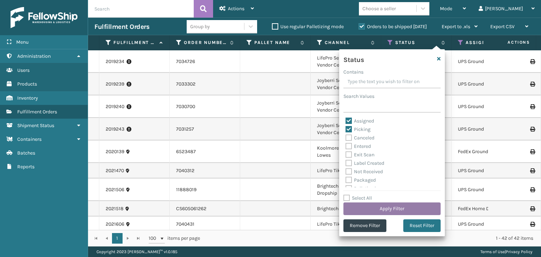
click at [388, 208] on button "Apply Filter" at bounding box center [391, 208] width 97 height 13
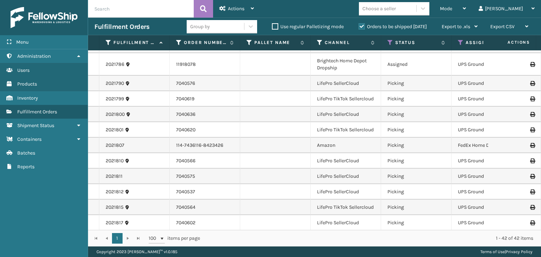
scroll to position [560, 0]
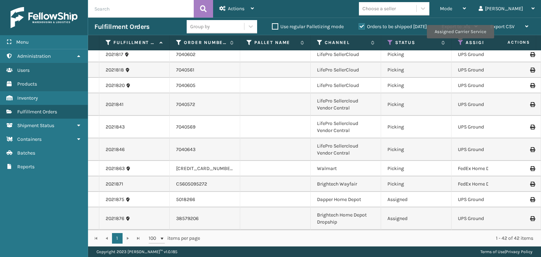
click at [460, 43] on icon at bounding box center [461, 42] width 6 height 6
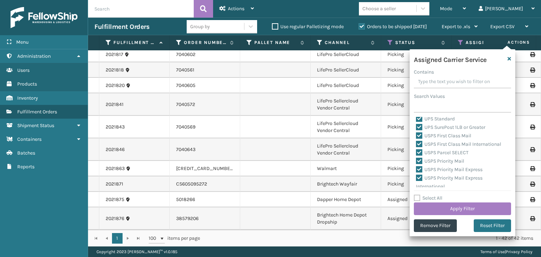
scroll to position [217, 0]
click at [319, 6] on div "Mode Regular Mode Picking Mode Labeling Mode Exit Scan Mode Choose a seller [PE…" at bounding box center [400, 9] width 281 height 18
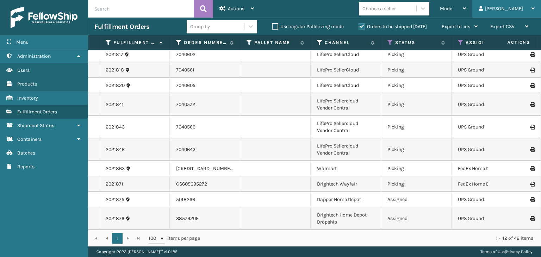
click at [528, 8] on div "[PERSON_NAME]" at bounding box center [506, 9] width 56 height 18
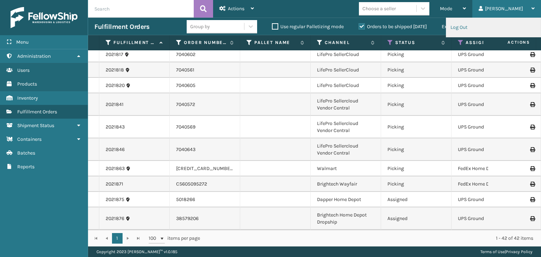
click at [470, 31] on li "Log Out" at bounding box center [493, 27] width 94 height 19
